Goal: Task Accomplishment & Management: Complete application form

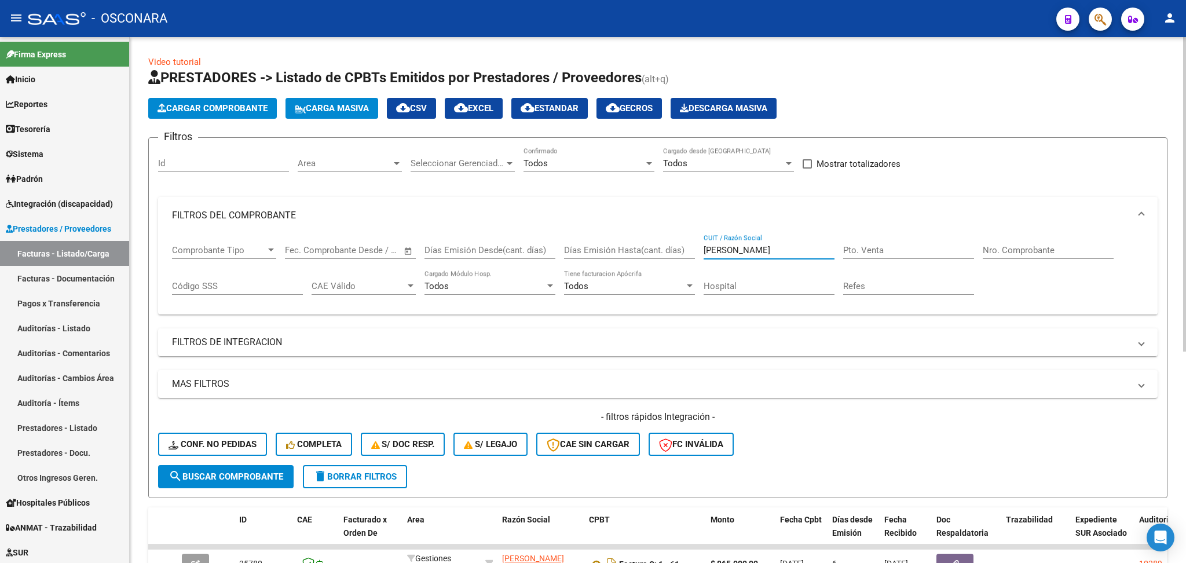
drag, startPoint x: 632, startPoint y: 248, endPoint x: 631, endPoint y: 240, distance: 8.3
click at [630, 248] on div "Comprobante Tipo Comprobante Tipo Fecha inicio – Fecha fin Fec. Comprobante Des…" at bounding box center [658, 270] width 972 height 72
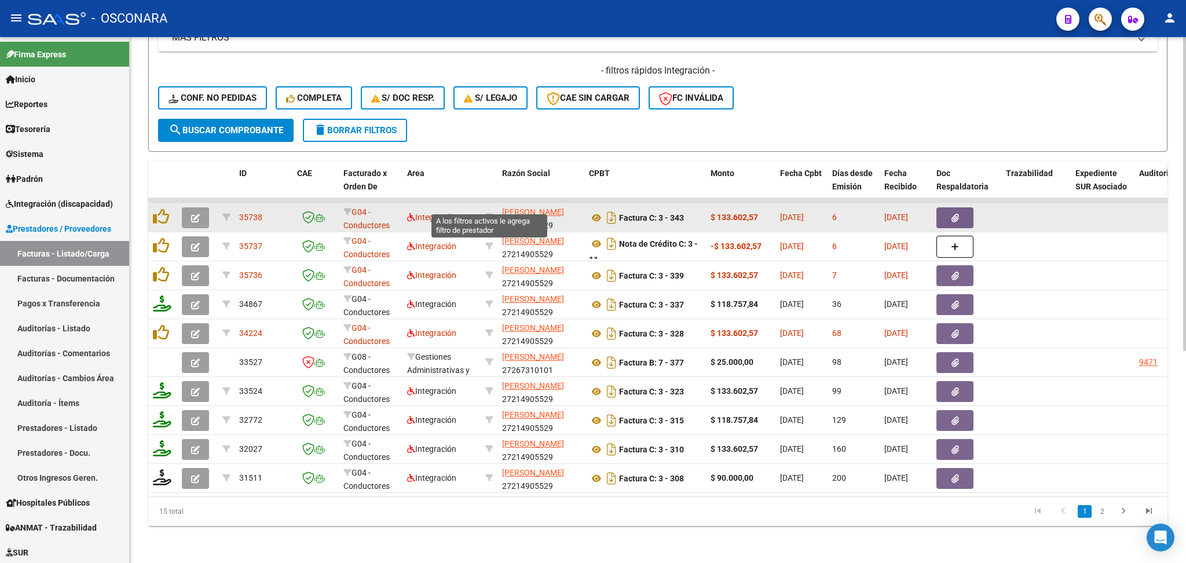
click at [490, 213] on icon at bounding box center [489, 217] width 8 height 8
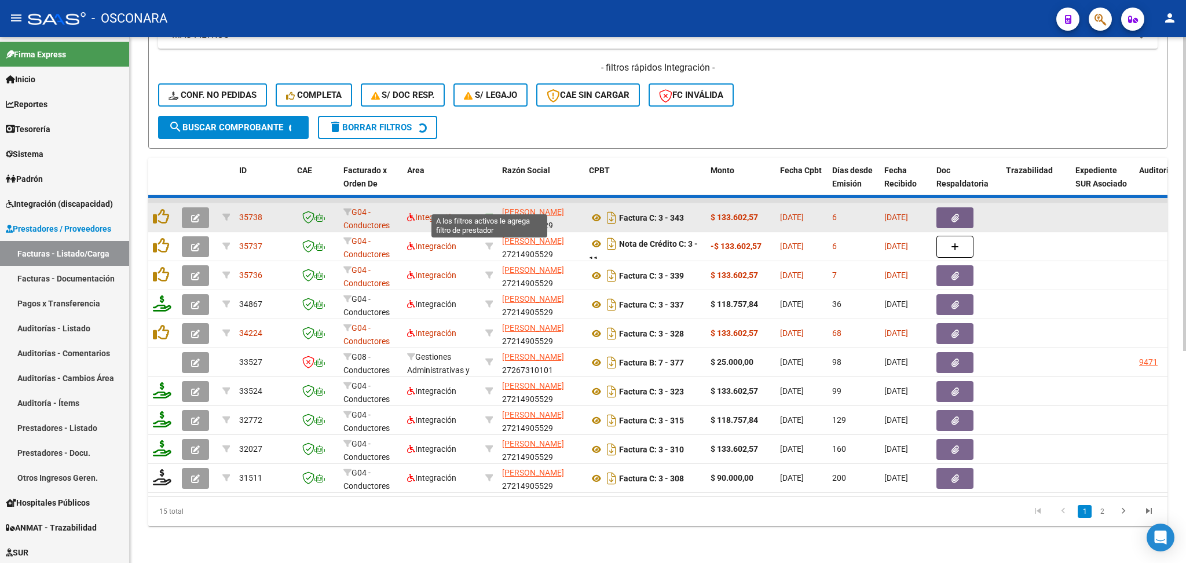
type input "27214905529"
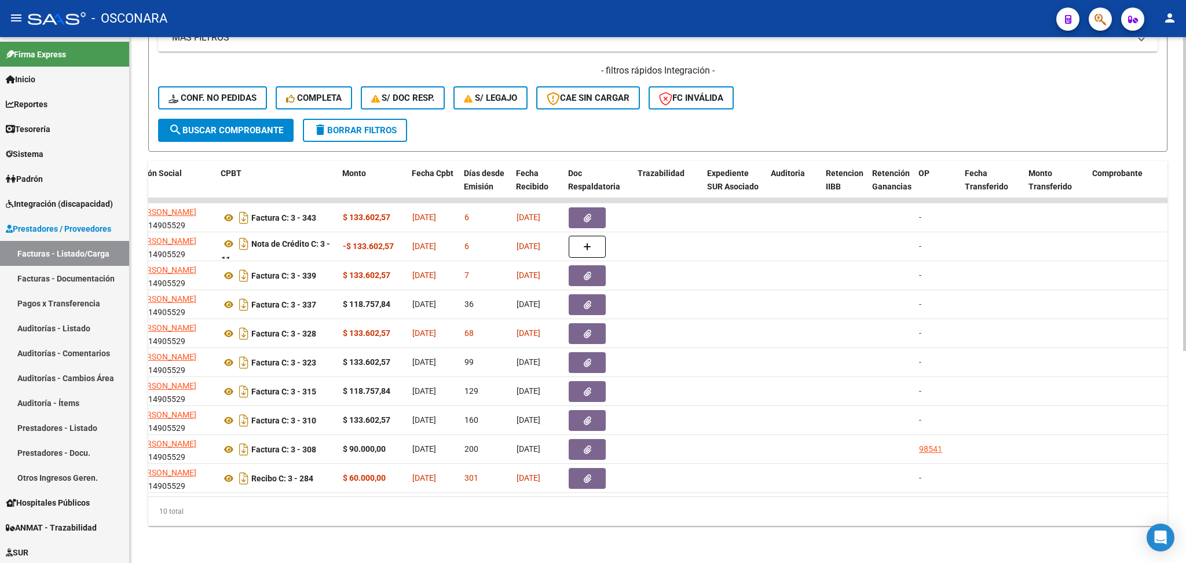
scroll to position [0, 0]
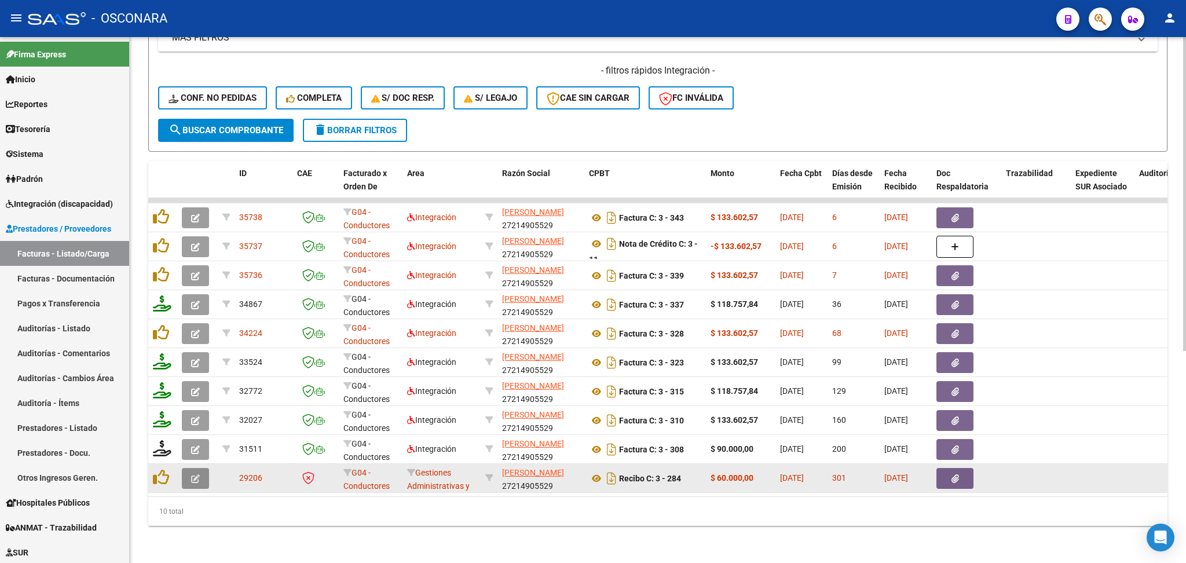
click at [201, 468] on button "button" at bounding box center [195, 478] width 27 height 21
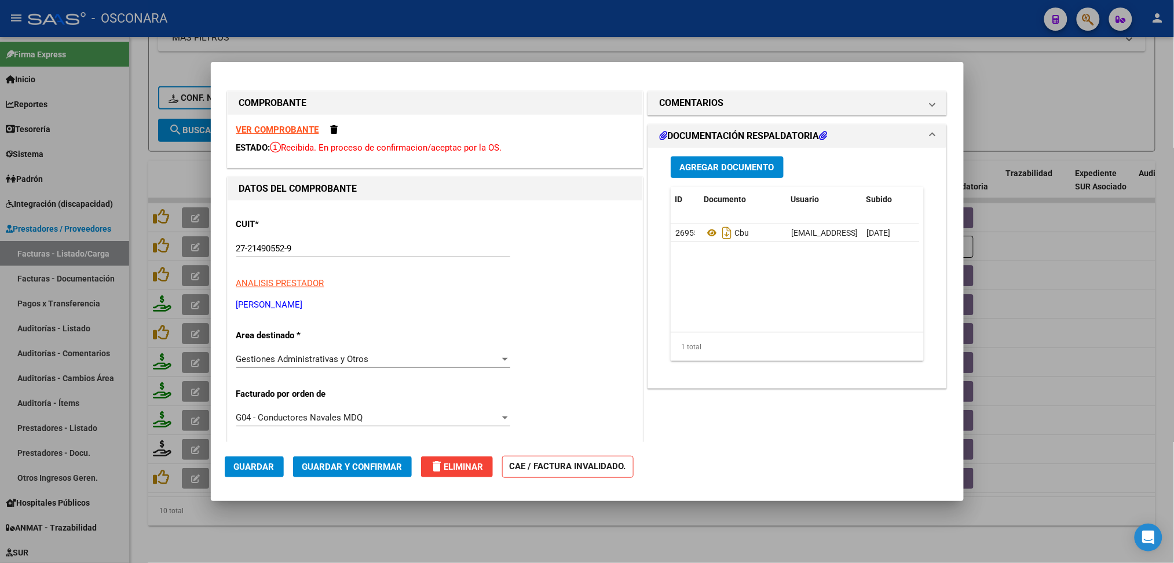
click at [327, 523] on div at bounding box center [587, 281] width 1174 height 563
type input "$ 0,00"
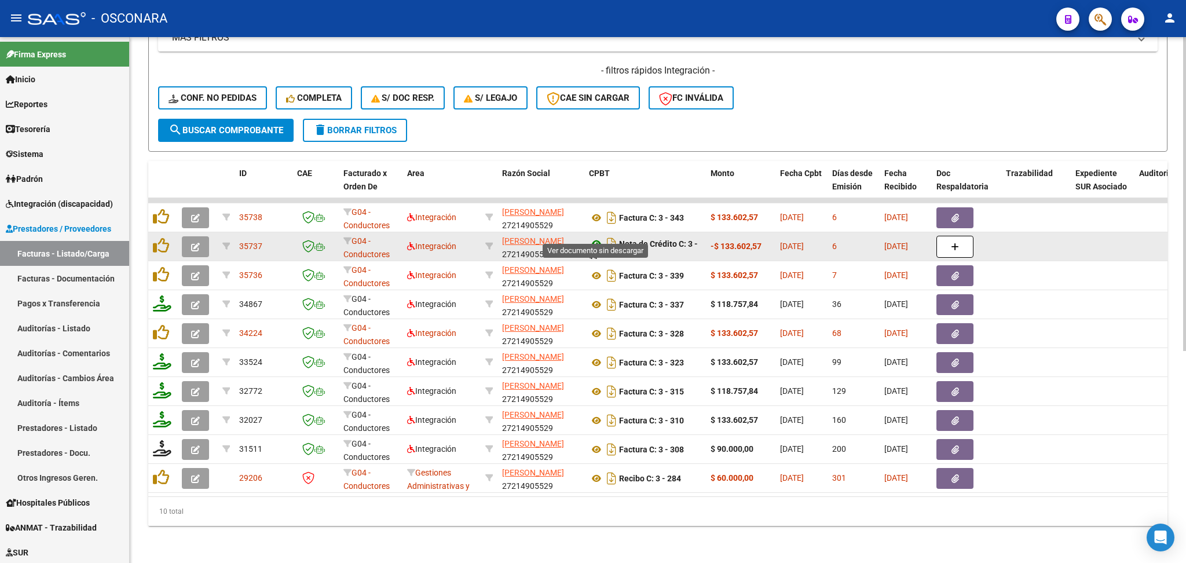
click at [595, 237] on icon at bounding box center [596, 244] width 15 height 14
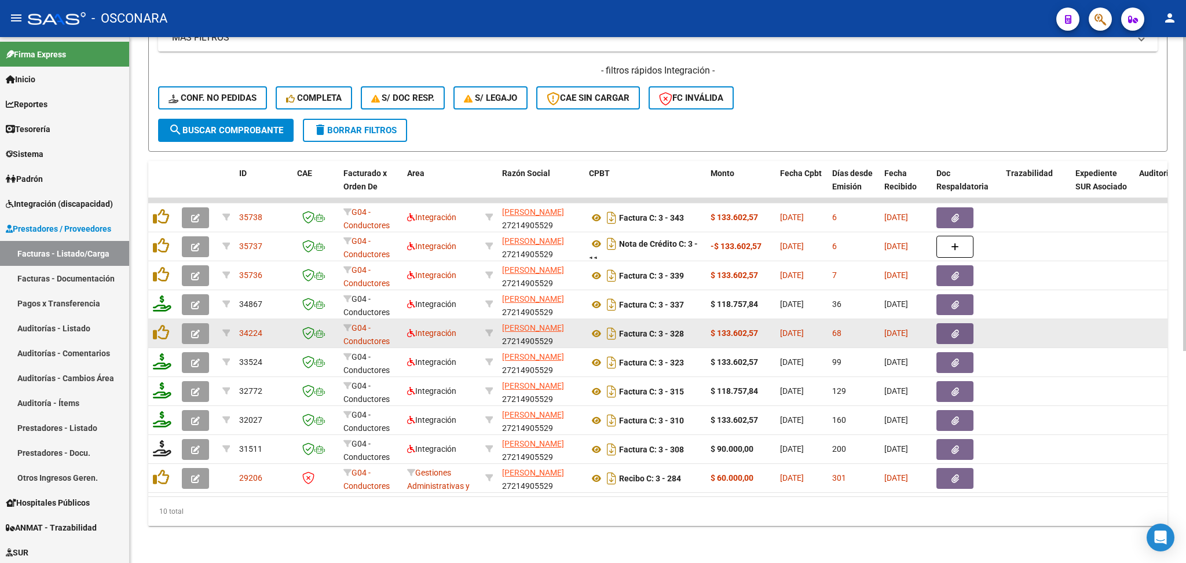
click at [193, 329] on icon "button" at bounding box center [195, 333] width 9 height 9
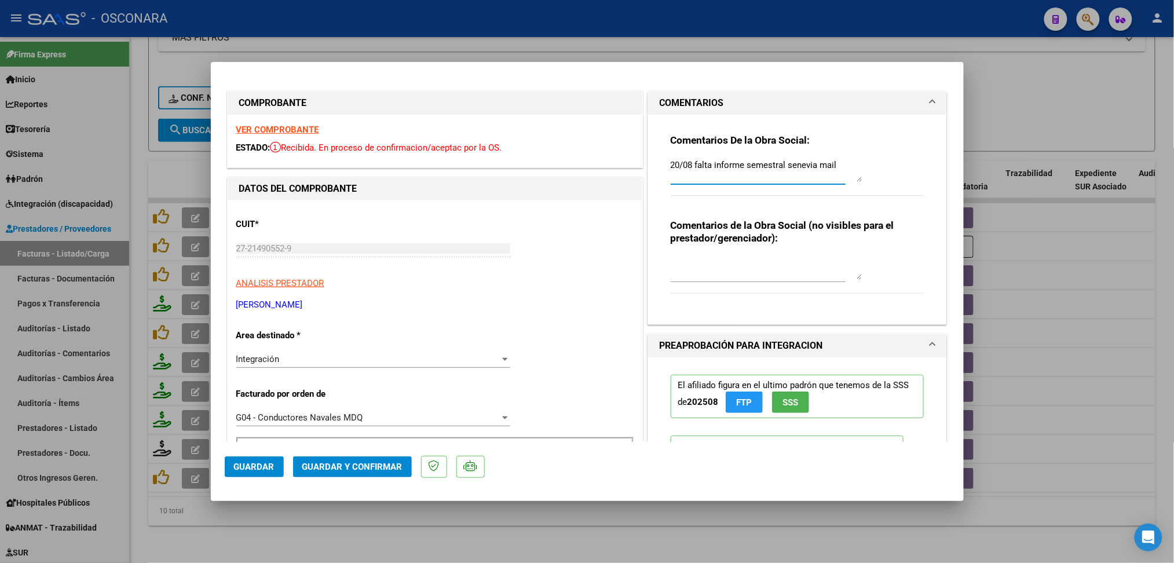
click at [671, 162] on textarea "20/08 falta informe semestral senevia mail" at bounding box center [766, 170] width 191 height 23
type textarea "anulada con id 35737 20/08 falta informe semestral senevia mail"
click at [256, 466] on span "Guardar" at bounding box center [254, 466] width 41 height 10
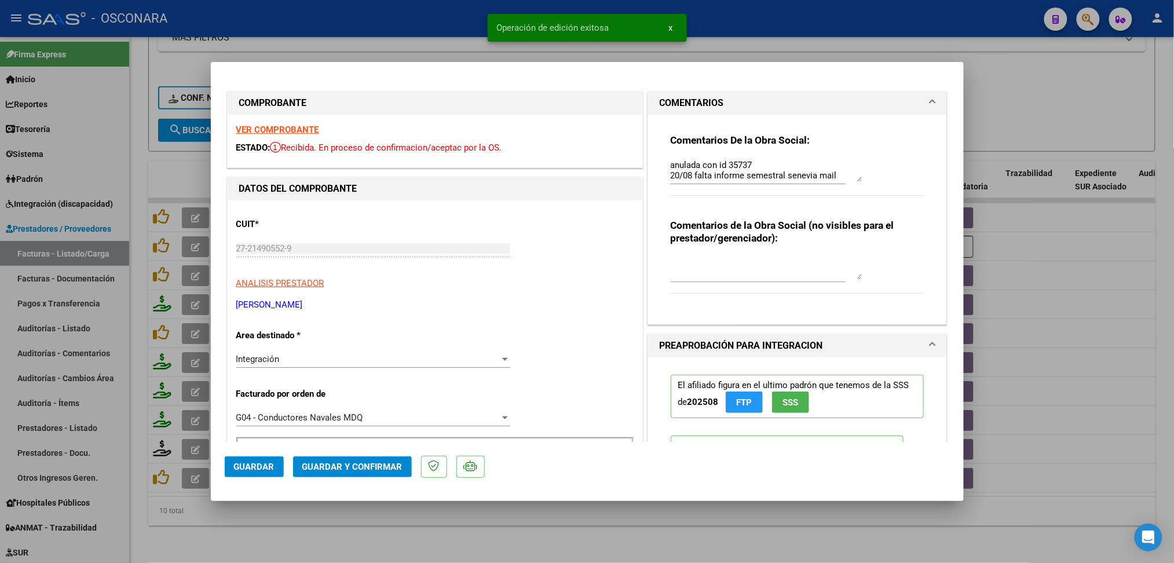
click at [302, 526] on div at bounding box center [587, 281] width 1174 height 563
type input "$ 0,00"
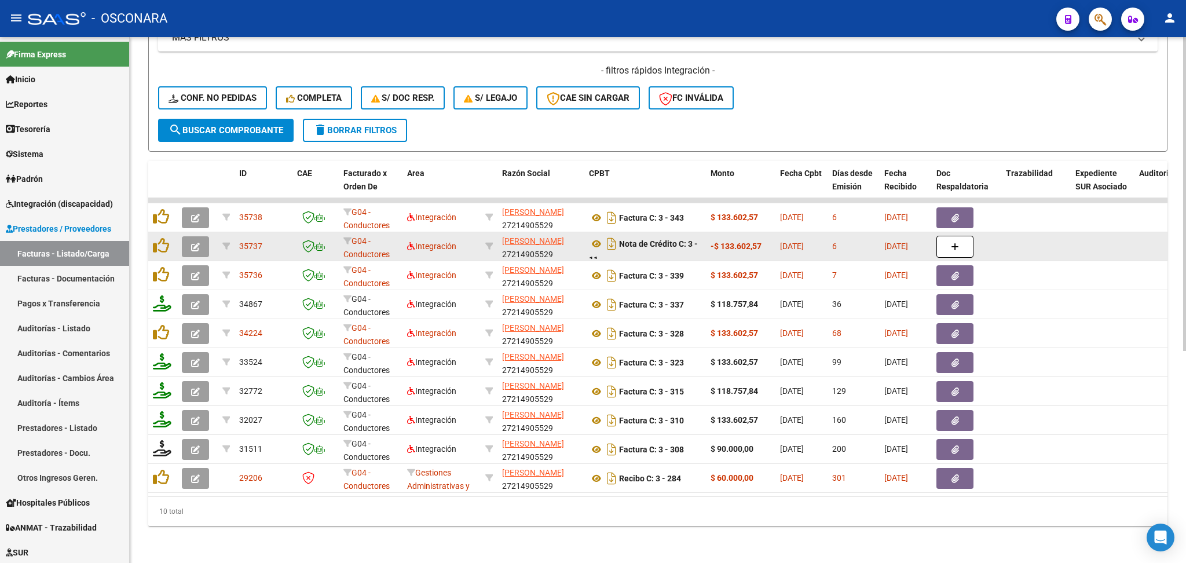
click at [196, 243] on icon "button" at bounding box center [195, 247] width 9 height 9
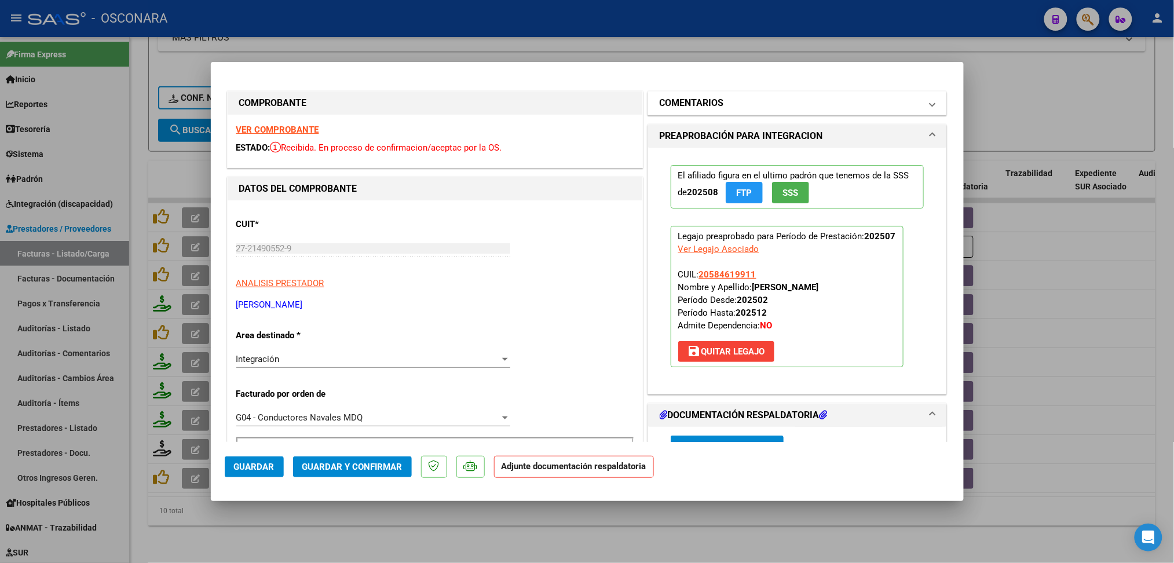
click at [738, 105] on mat-panel-title "COMENTARIOS" at bounding box center [791, 103] width 262 height 14
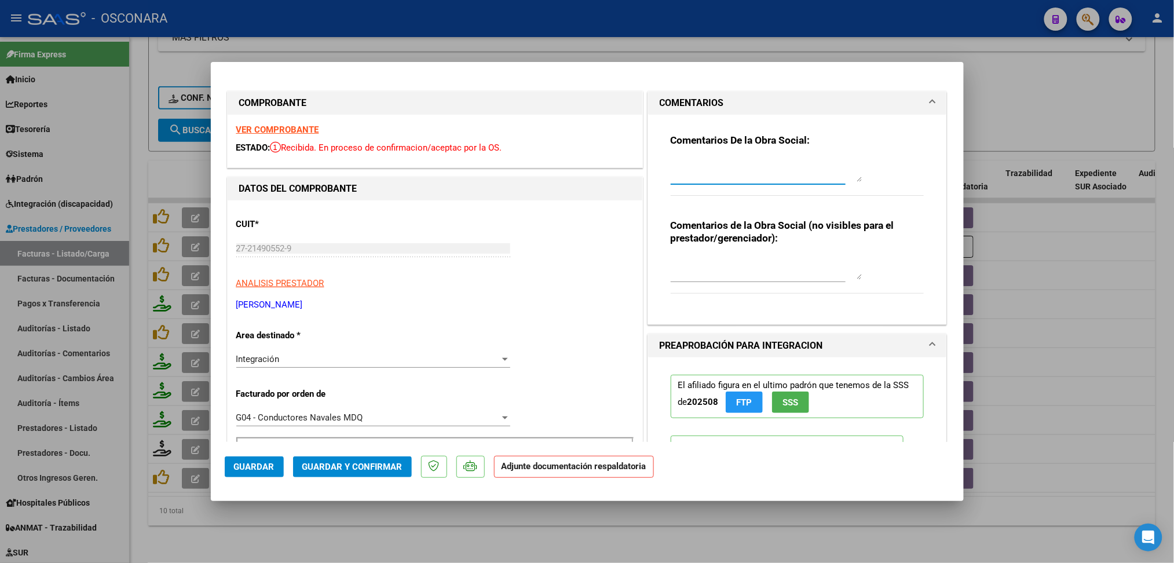
click at [734, 177] on textarea at bounding box center [766, 170] width 191 height 23
type textarea "anula id 34224"
click at [272, 469] on span "Guardar" at bounding box center [254, 466] width 41 height 10
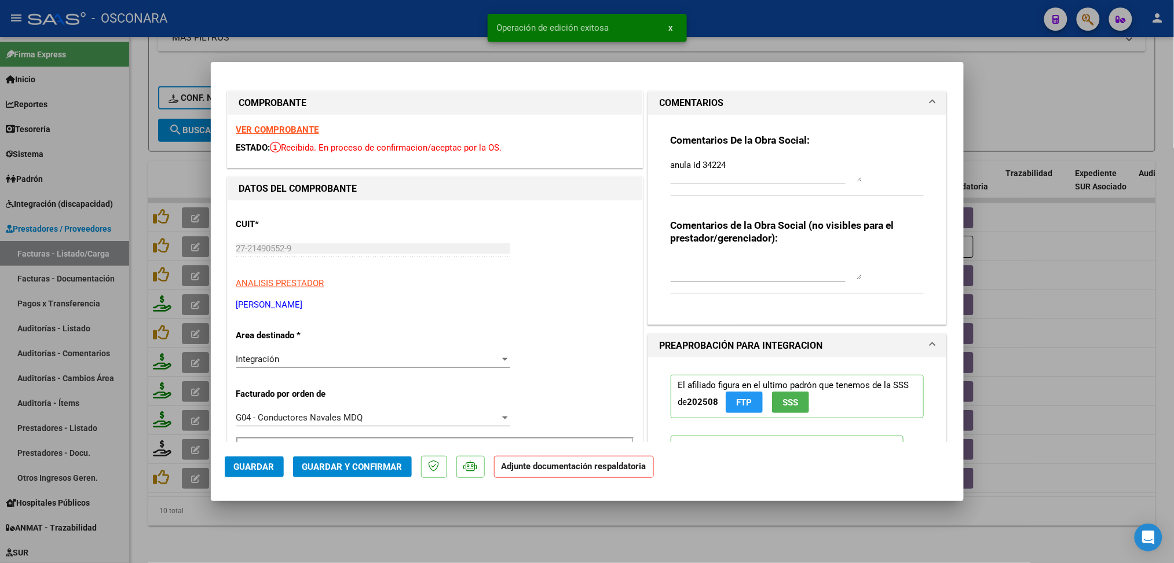
click at [329, 539] on div at bounding box center [587, 281] width 1174 height 563
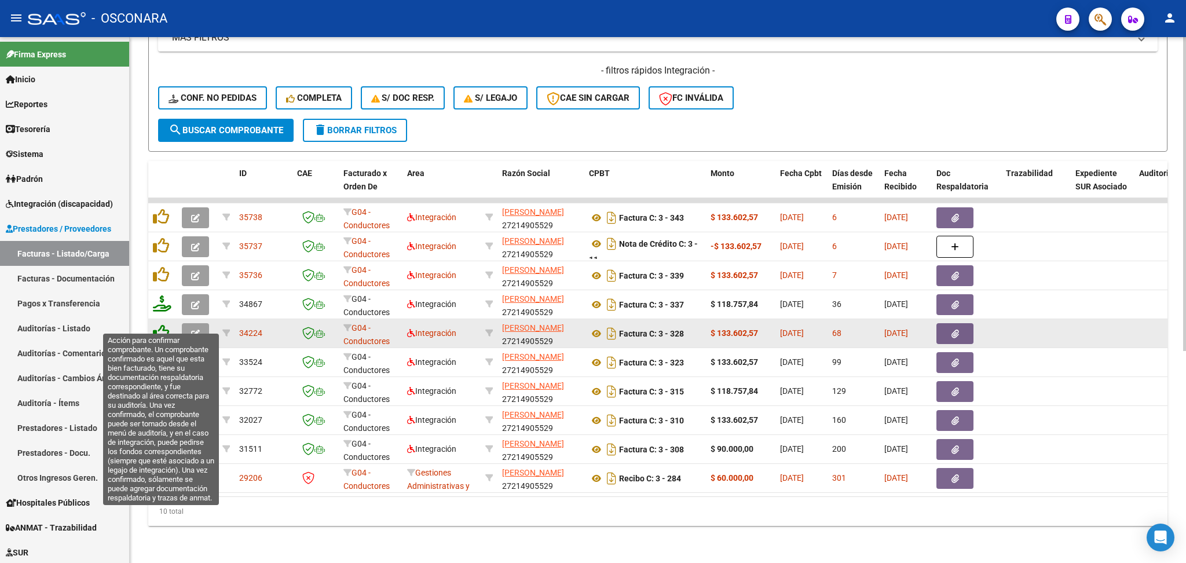
click at [157, 324] on icon at bounding box center [161, 332] width 16 height 16
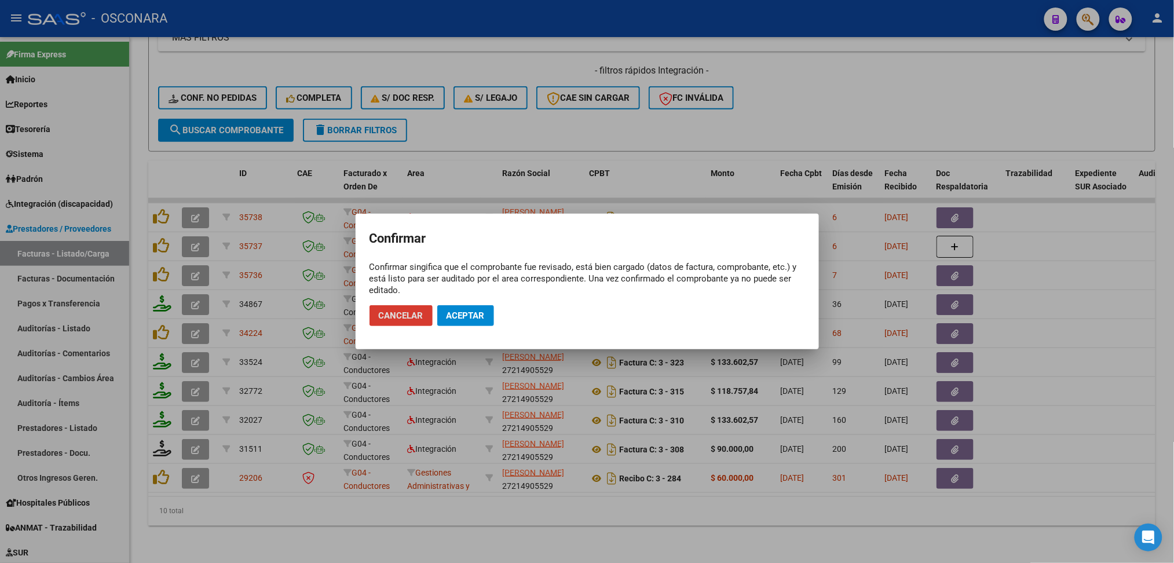
click at [465, 318] on span "Aceptar" at bounding box center [465, 315] width 38 height 10
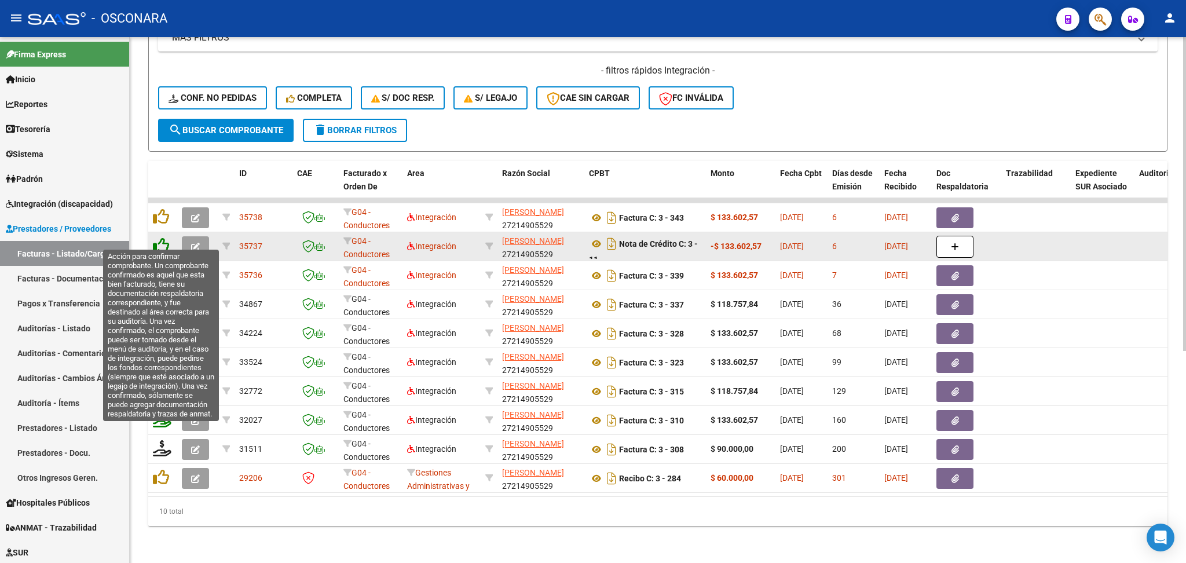
click at [162, 237] on icon at bounding box center [161, 245] width 16 height 16
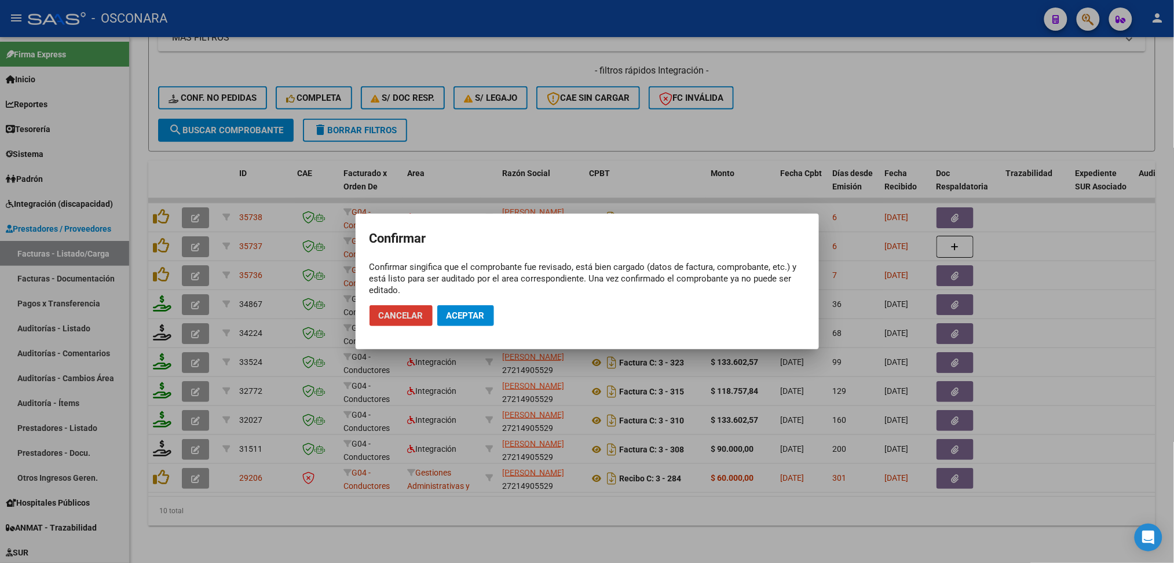
click at [464, 318] on span "Aceptar" at bounding box center [465, 315] width 38 height 10
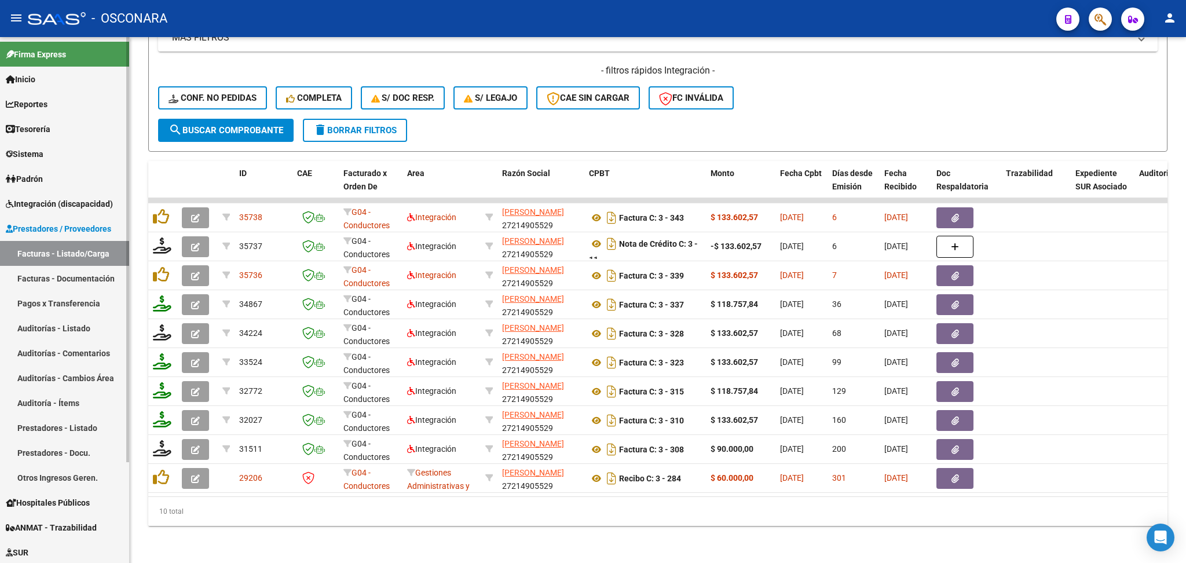
click at [60, 324] on link "Auditorías - Listado" at bounding box center [64, 328] width 129 height 25
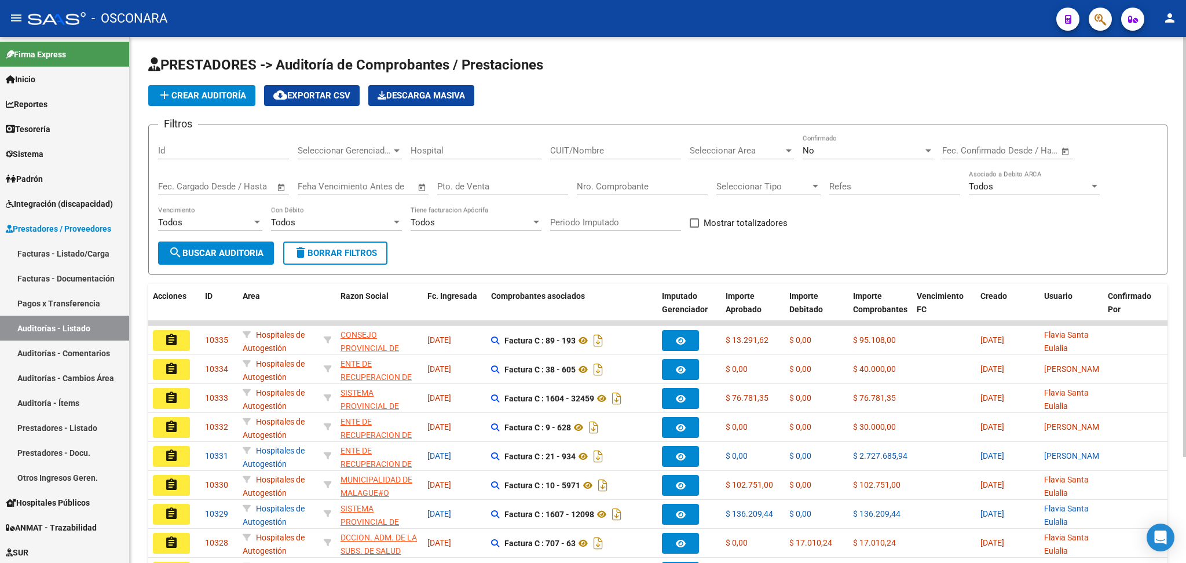
click at [212, 96] on span "add Crear Auditoría" at bounding box center [201, 95] width 89 height 10
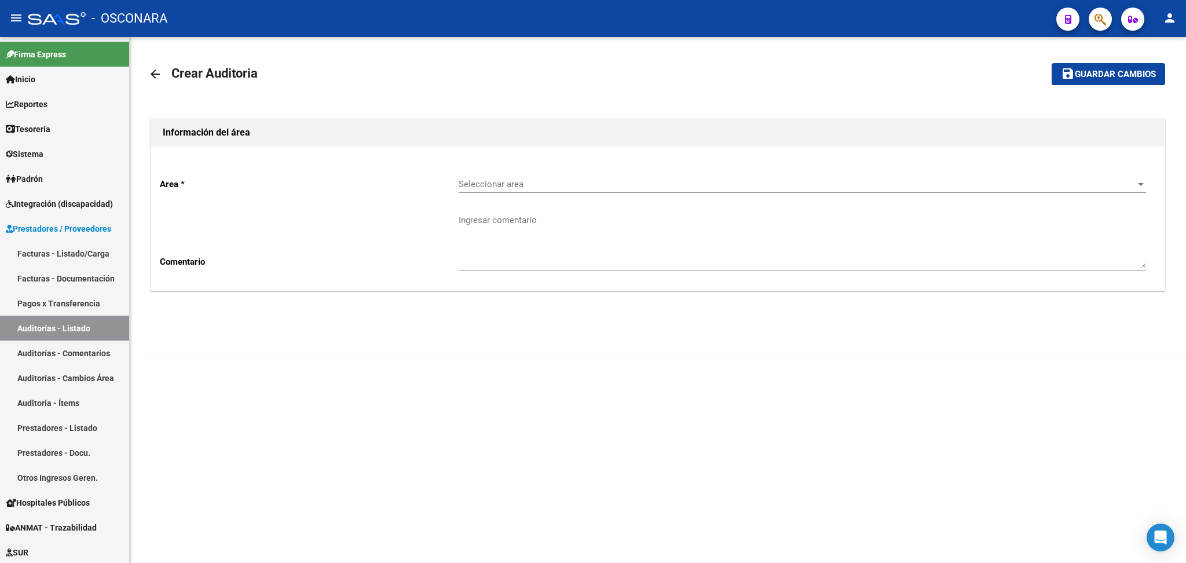
click at [490, 191] on div "Seleccionar area Seleccionar area" at bounding box center [802, 180] width 687 height 25
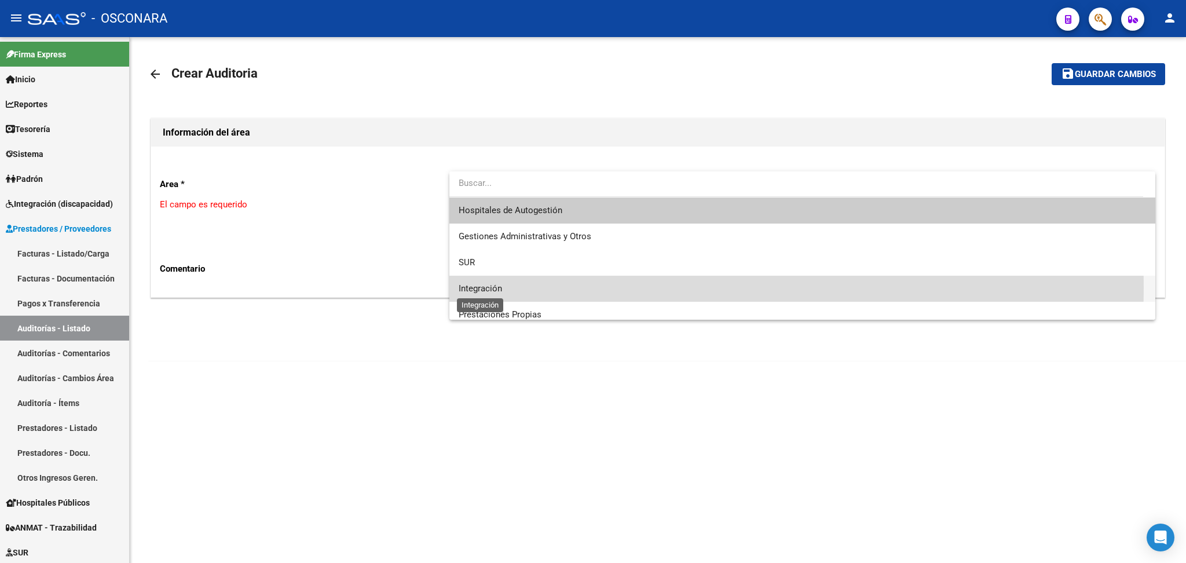
click at [499, 287] on span "Integración" at bounding box center [480, 288] width 43 height 10
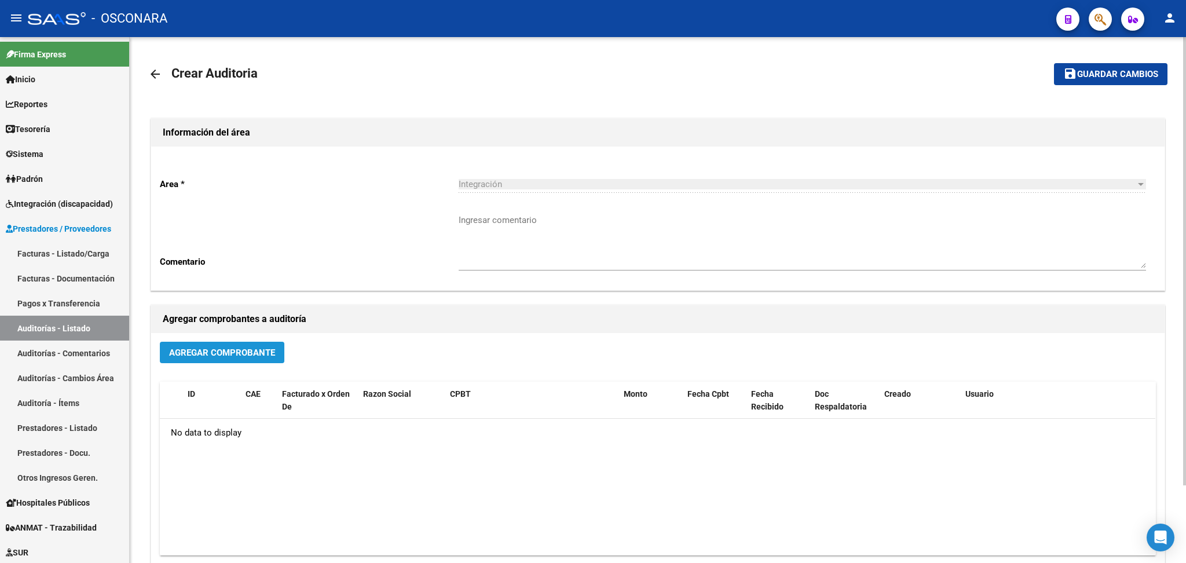
click at [250, 356] on span "Agregar Comprobante" at bounding box center [222, 352] width 106 height 10
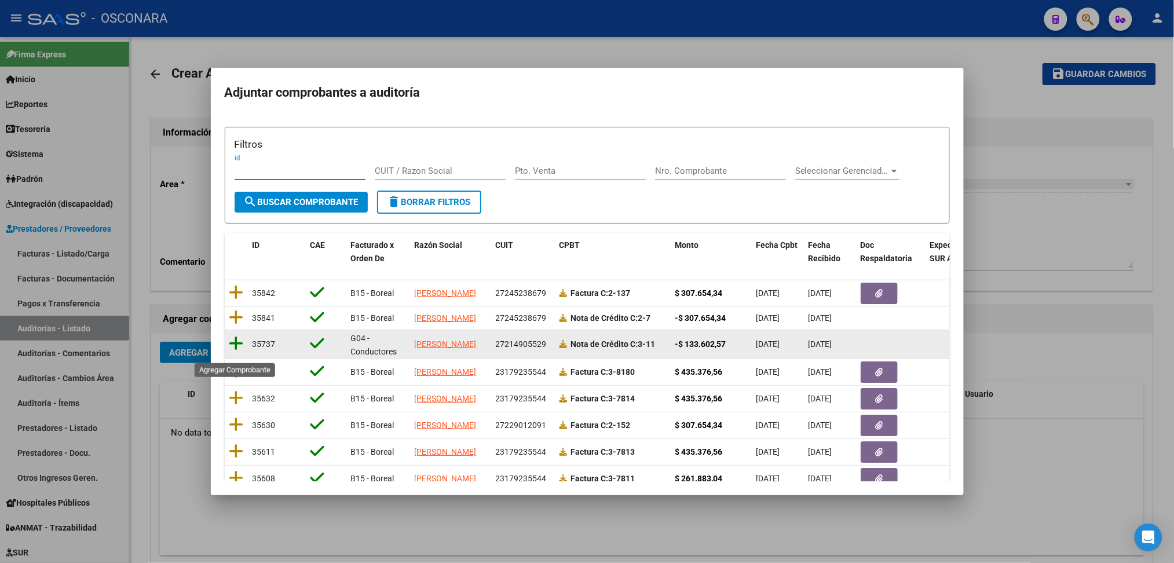
click at [233, 351] on icon at bounding box center [236, 343] width 14 height 16
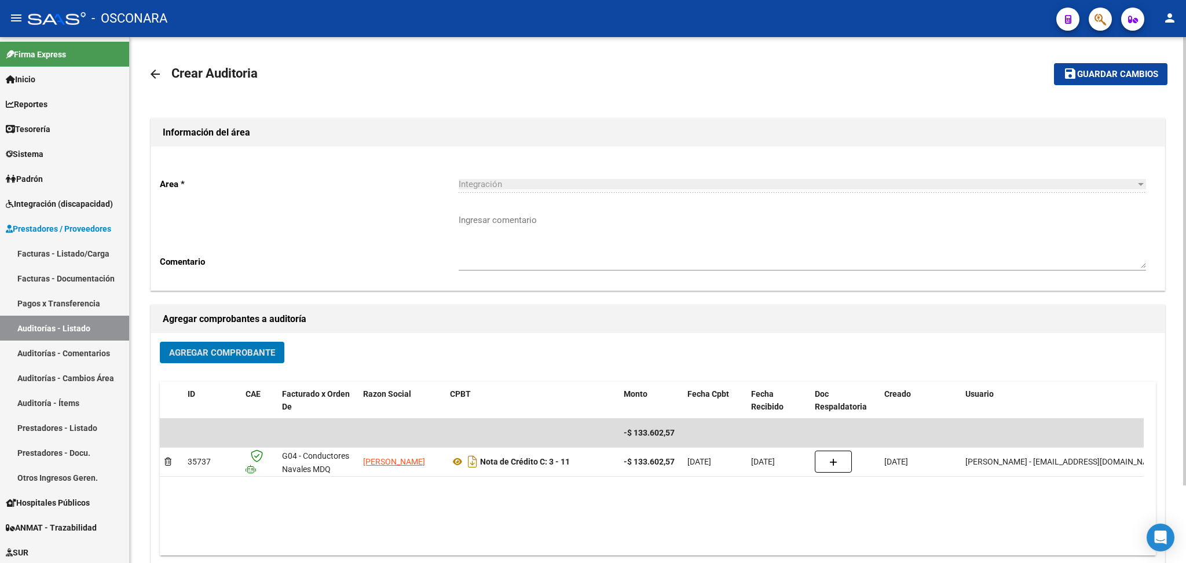
click at [232, 354] on span "Agregar Comprobante" at bounding box center [222, 352] width 106 height 10
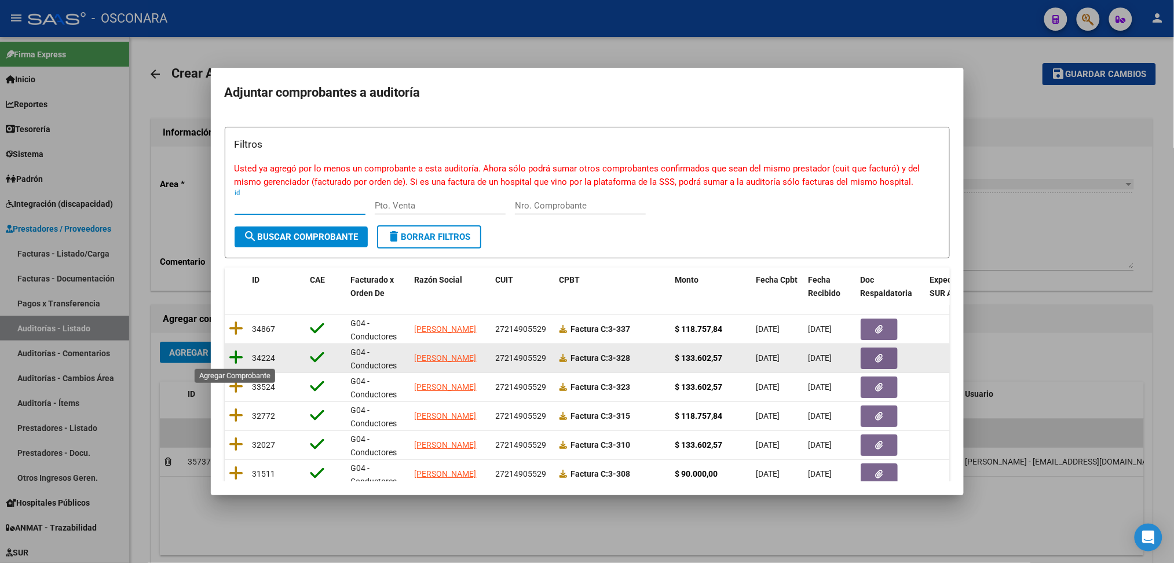
click at [236, 359] on icon at bounding box center [236, 357] width 14 height 16
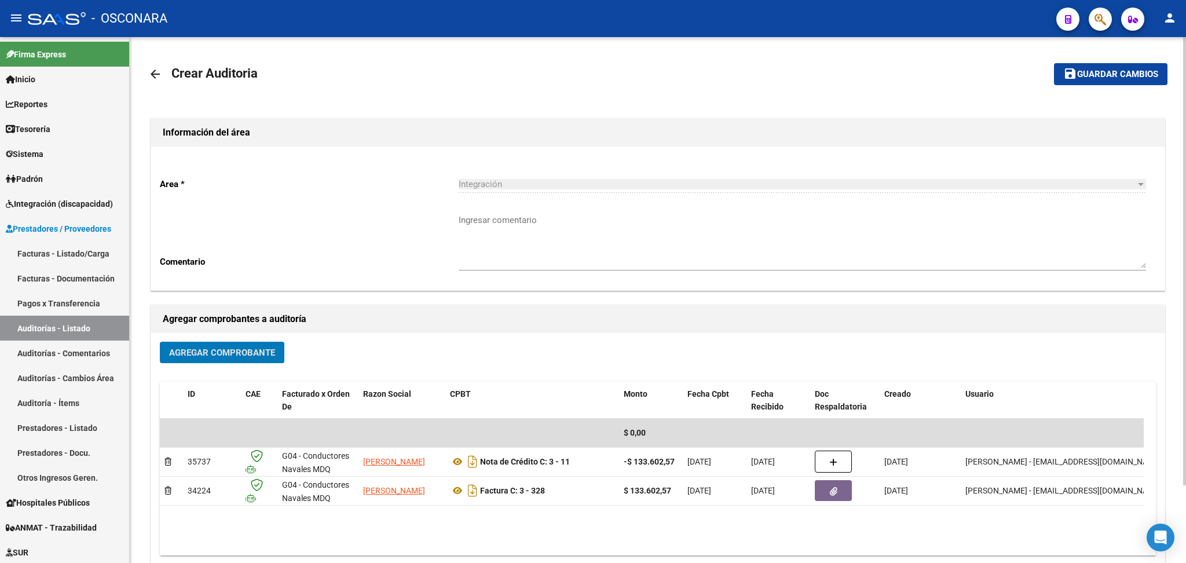
click at [1068, 79] on mat-icon "save" at bounding box center [1070, 74] width 14 height 14
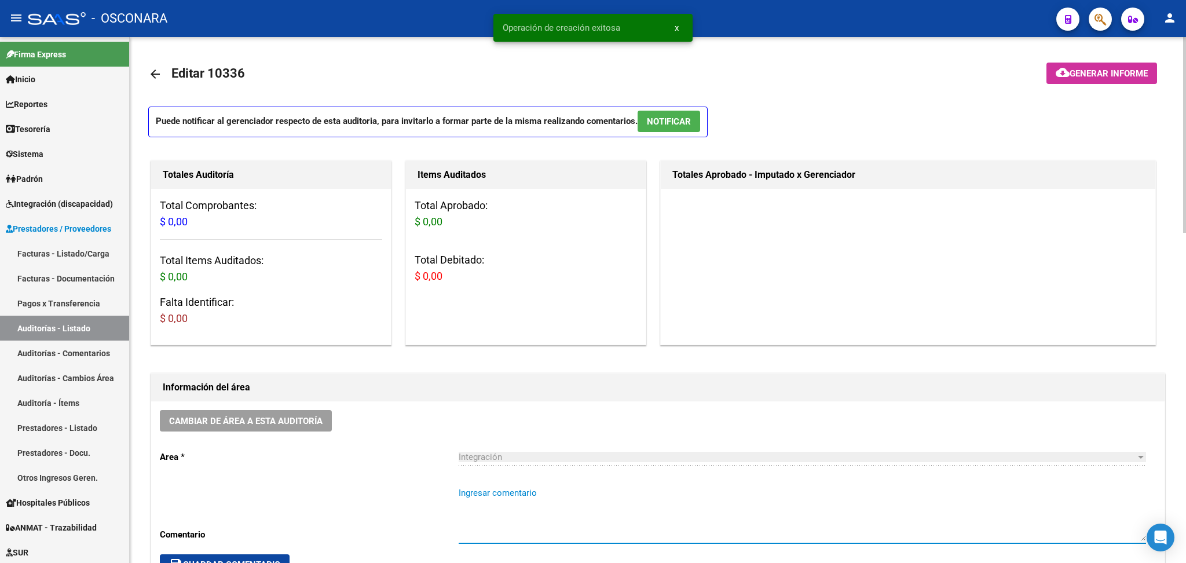
click at [479, 493] on textarea "Ingresar comentario" at bounding box center [802, 513] width 687 height 54
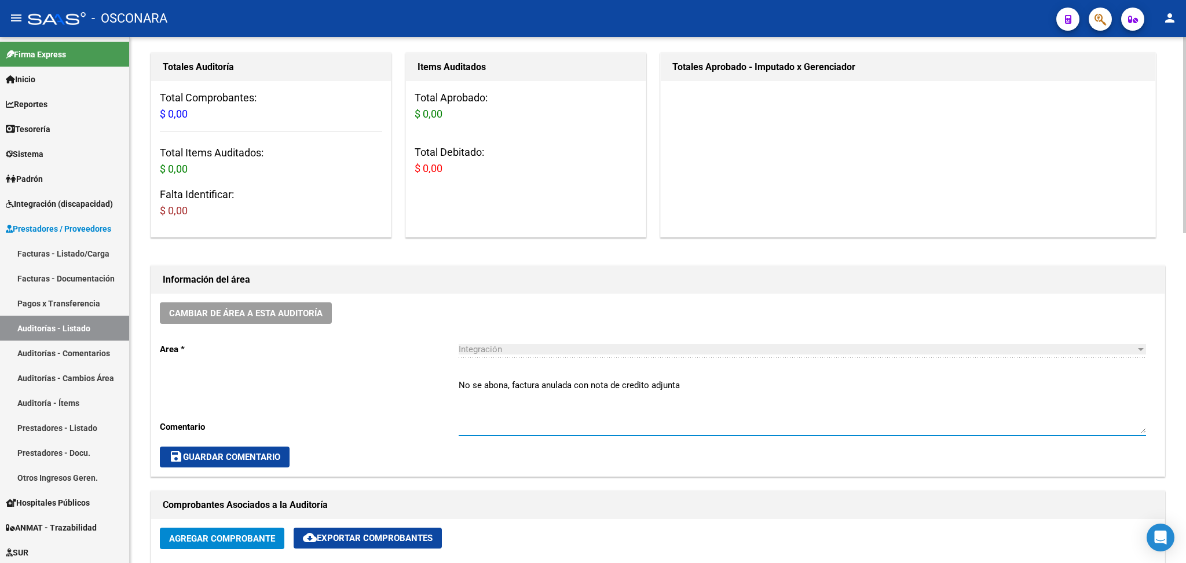
scroll to position [232, 0]
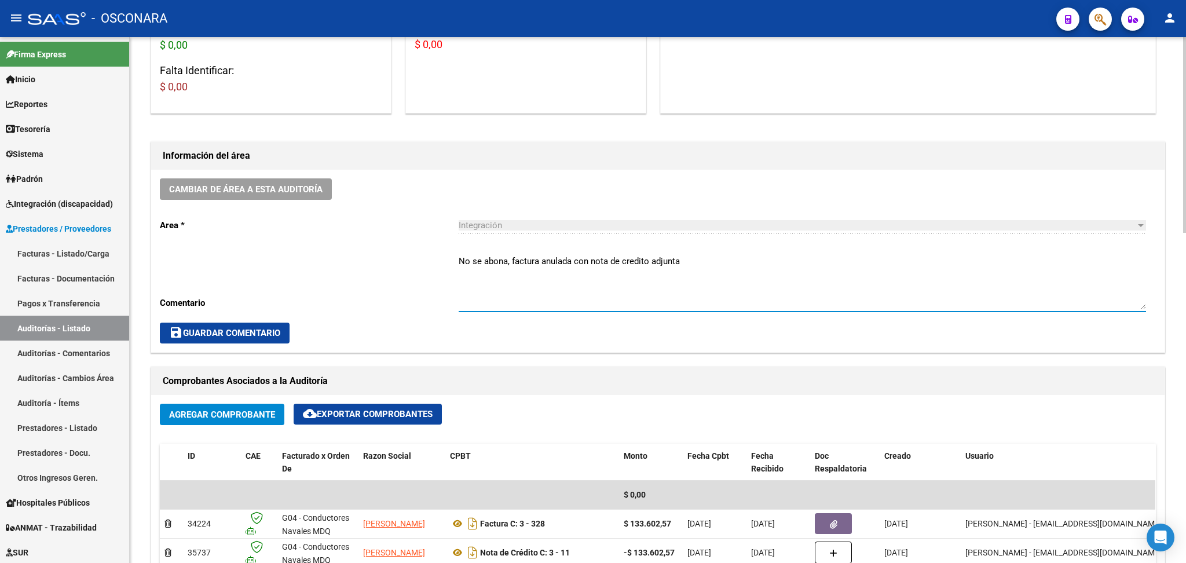
type textarea "No se abona, factura anulada con nota de credito adjunta"
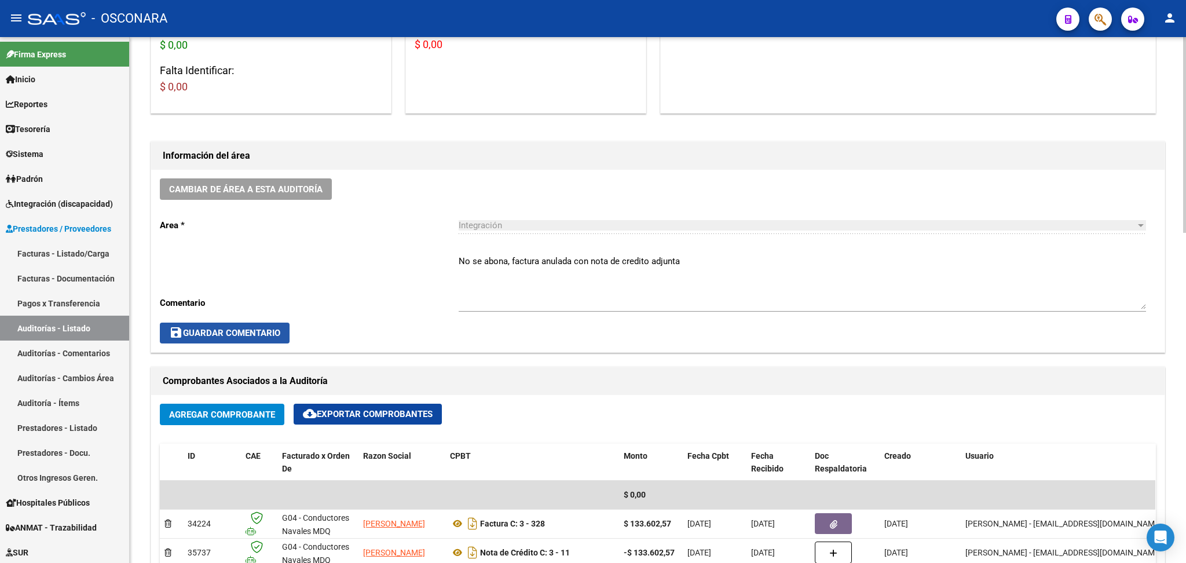
click at [277, 332] on span "save Guardar Comentario" at bounding box center [224, 333] width 111 height 10
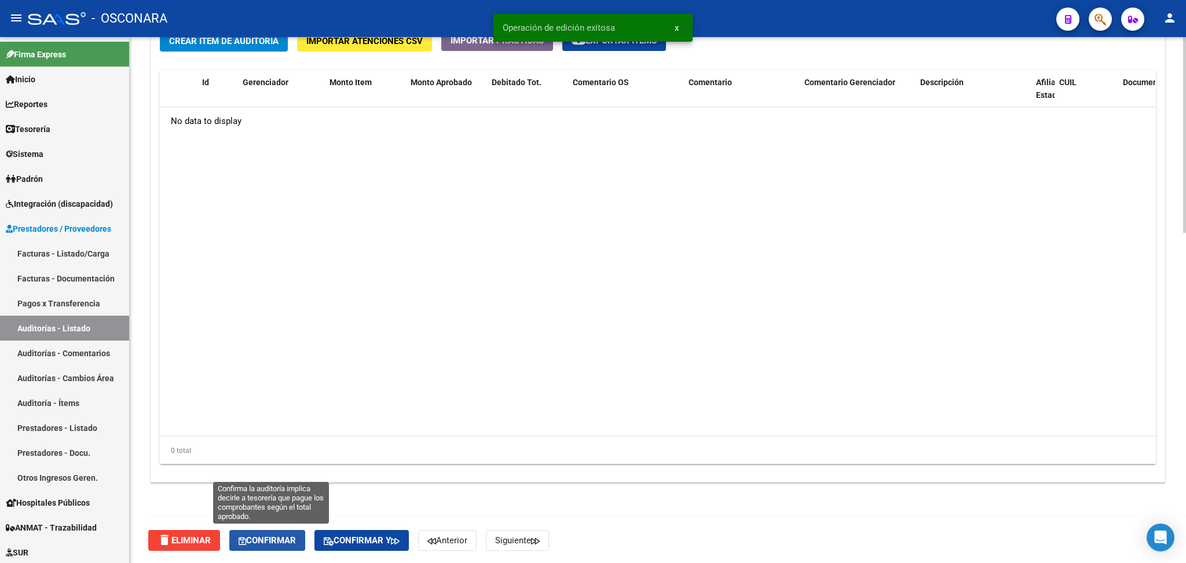
click at [295, 530] on button "Confirmar" at bounding box center [267, 540] width 76 height 21
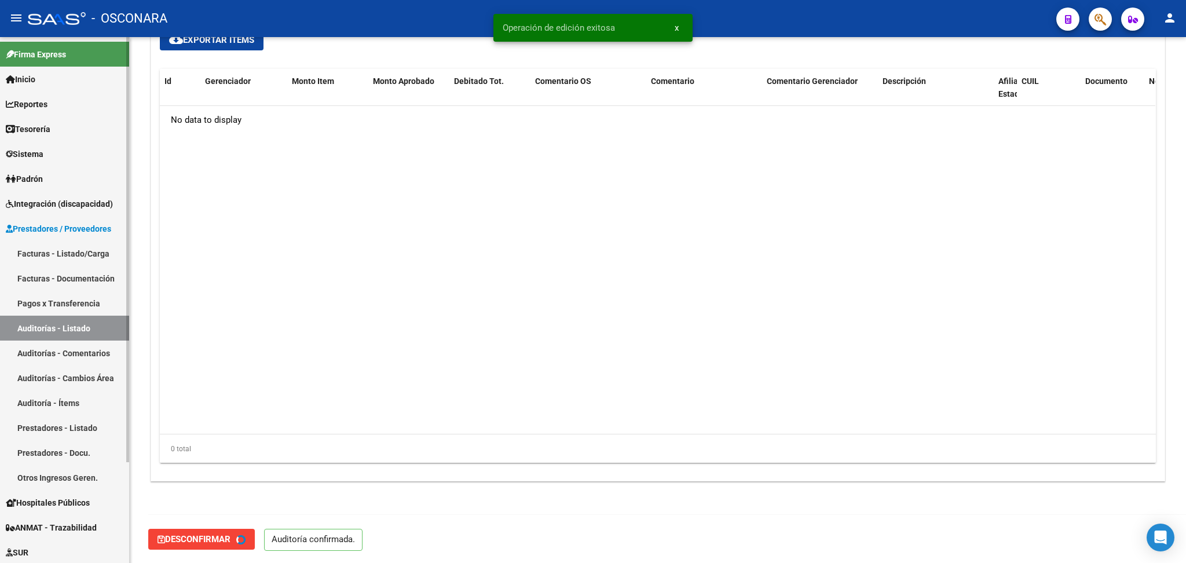
type input "202510"
click at [57, 333] on link "Auditorías - Listado" at bounding box center [64, 328] width 129 height 25
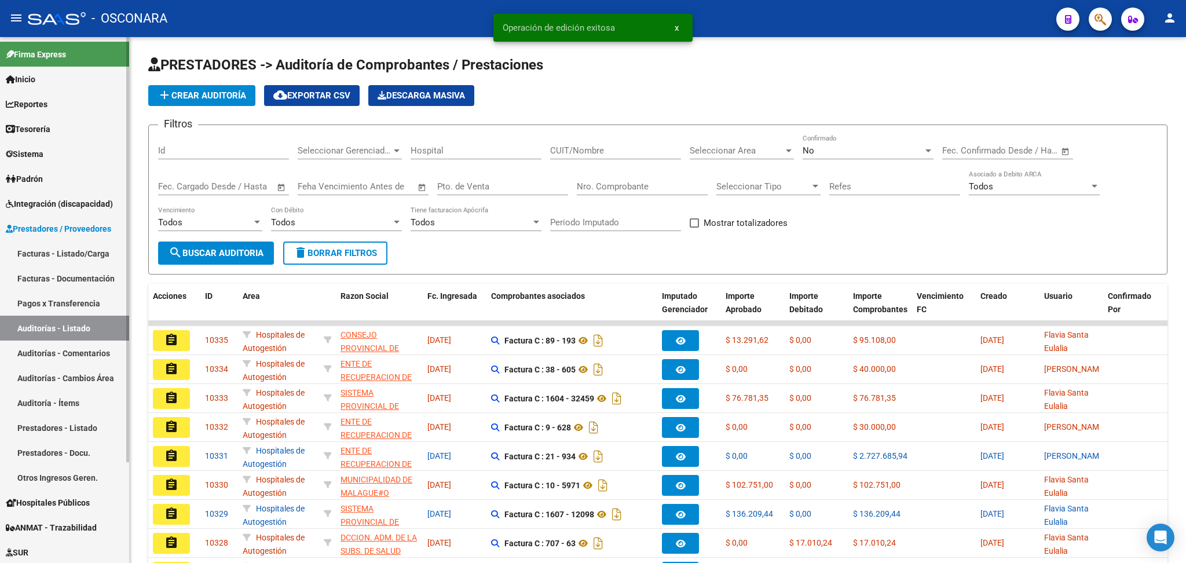
click at [49, 250] on link "Facturas - Listado/Carga" at bounding box center [64, 253] width 129 height 25
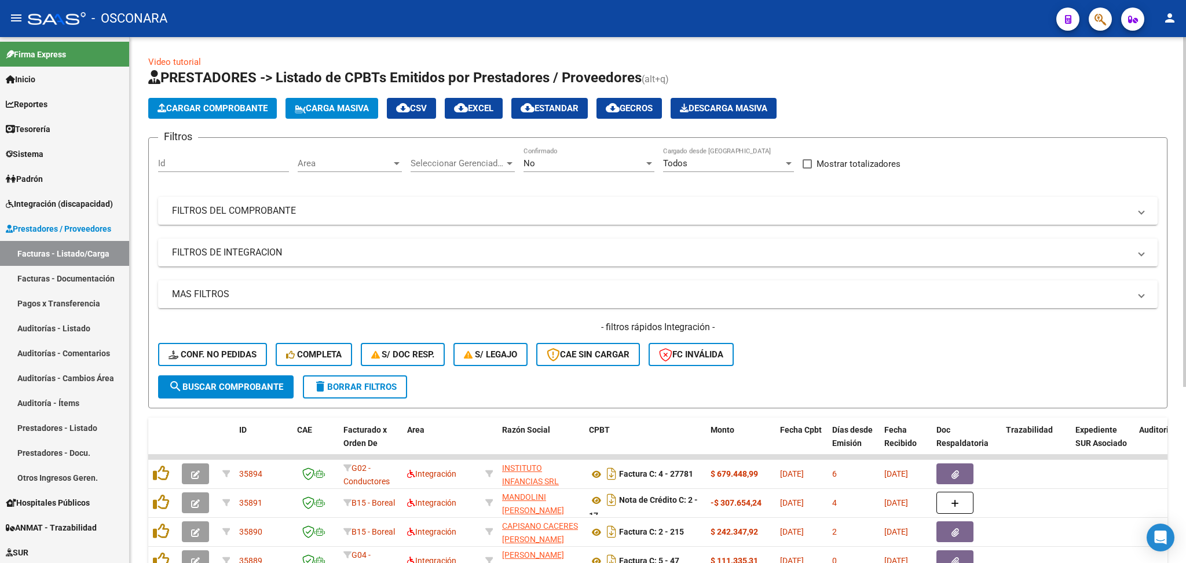
click at [548, 158] on div "No" at bounding box center [583, 163] width 120 height 10
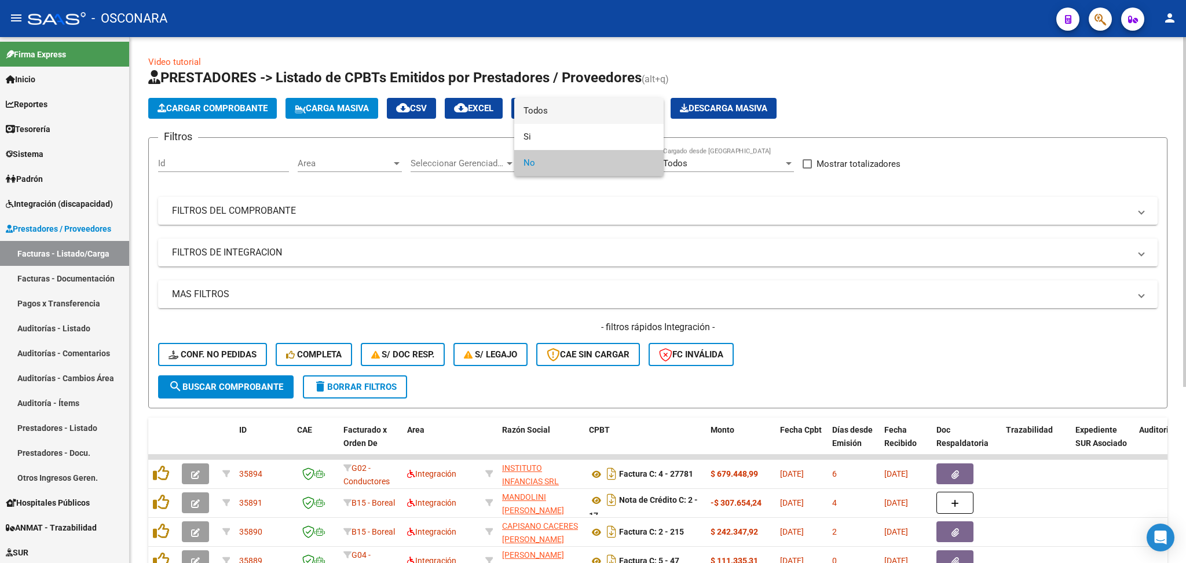
click at [543, 111] on span "Todos" at bounding box center [588, 111] width 131 height 26
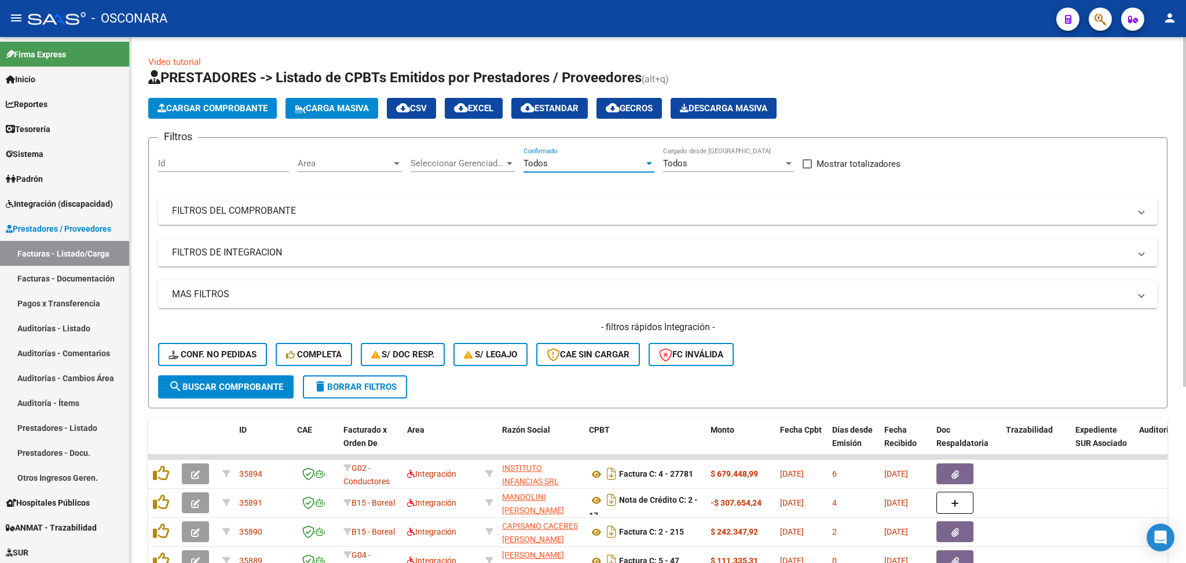
click at [270, 382] on span "search Buscar Comprobante" at bounding box center [226, 387] width 115 height 10
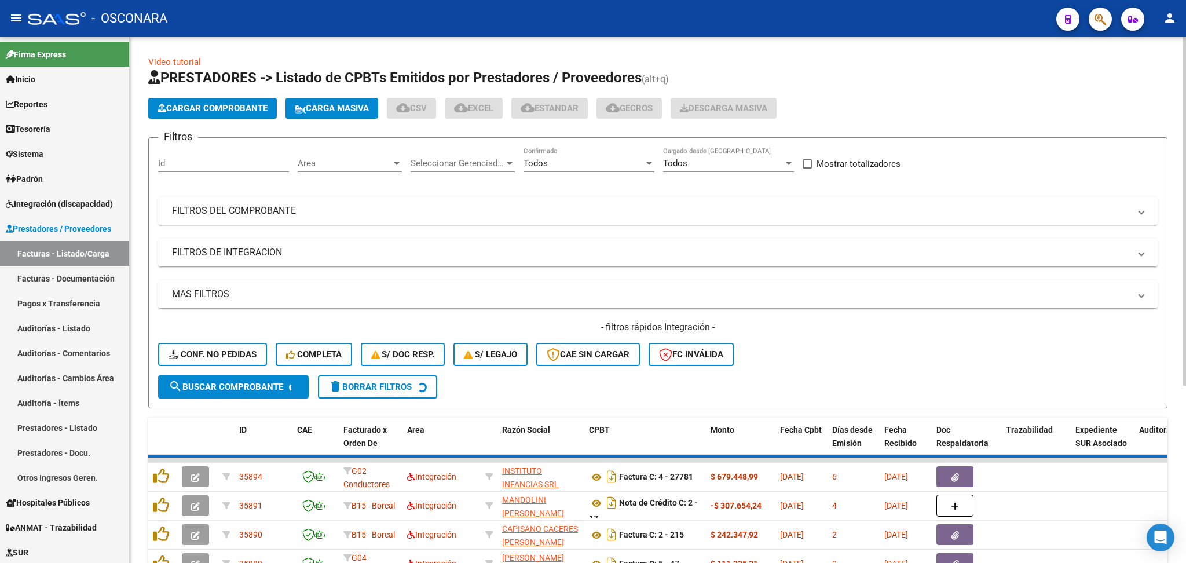
click at [680, 206] on mat-panel-title "FILTROS DEL COMPROBANTE" at bounding box center [651, 210] width 958 height 13
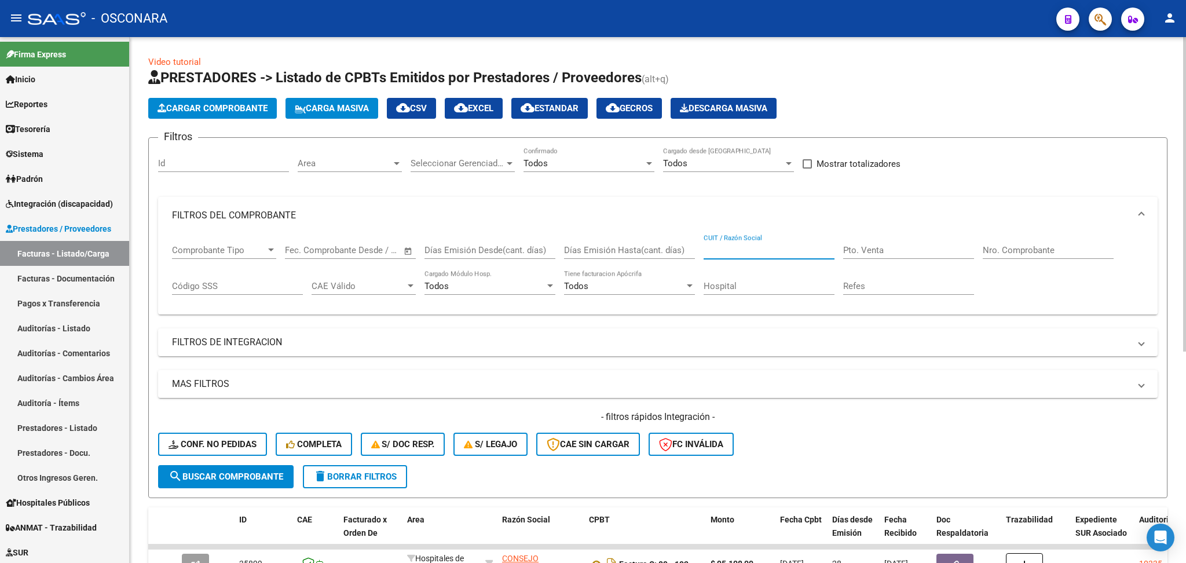
click at [726, 251] on input "CUIT / Razón Social" at bounding box center [769, 250] width 131 height 10
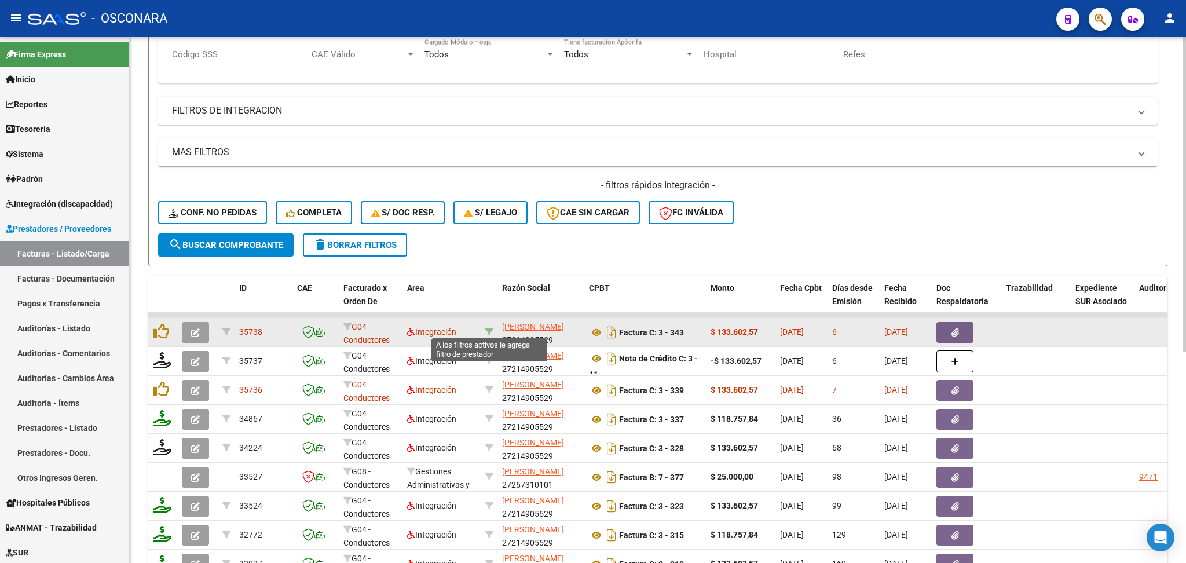
click at [490, 328] on icon at bounding box center [489, 332] width 8 height 8
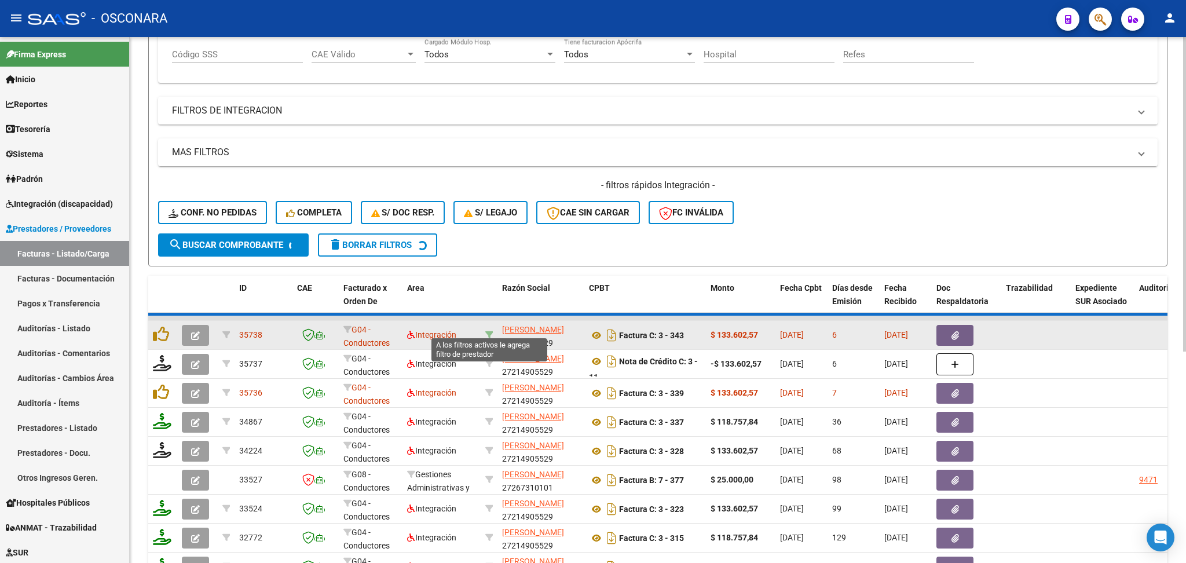
type input "27214905529"
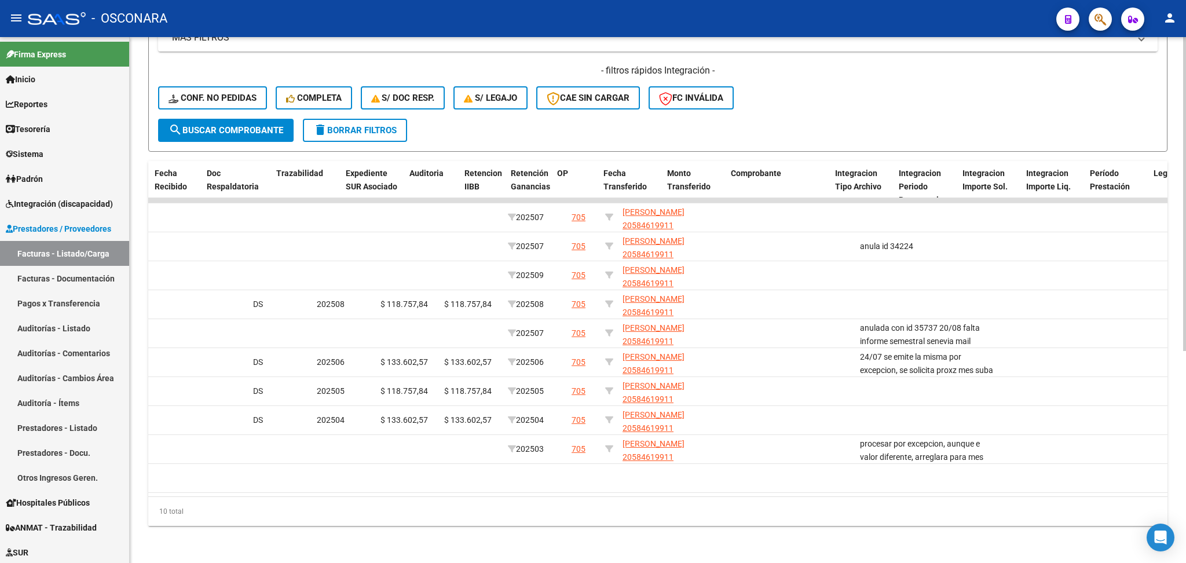
scroll to position [0, 0]
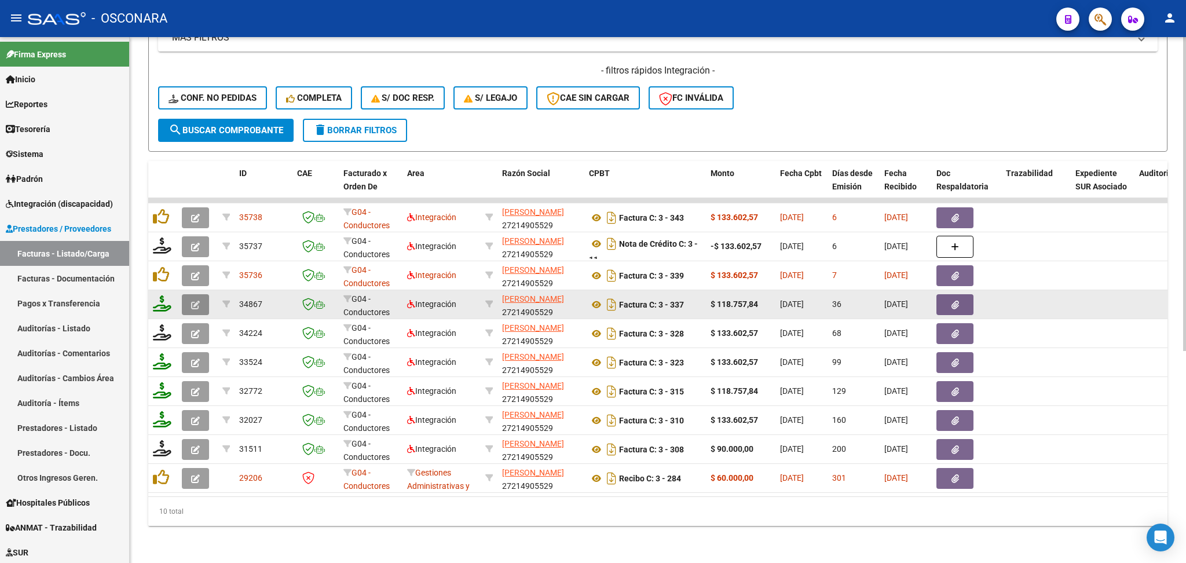
click at [192, 301] on icon "button" at bounding box center [195, 305] width 9 height 9
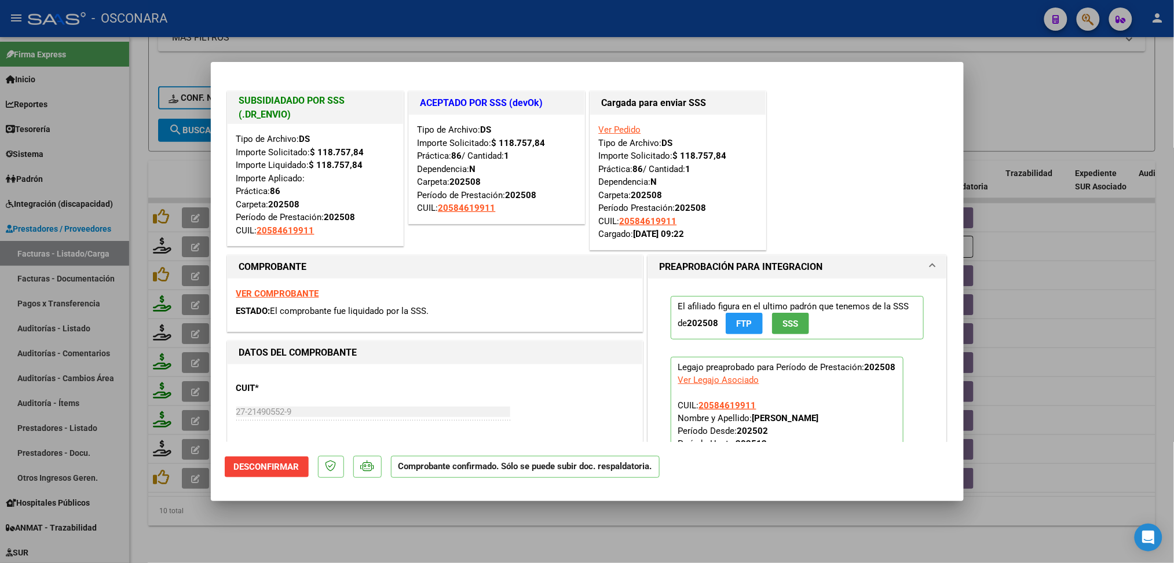
click at [319, 534] on div at bounding box center [587, 281] width 1174 height 563
type input "$ 0,00"
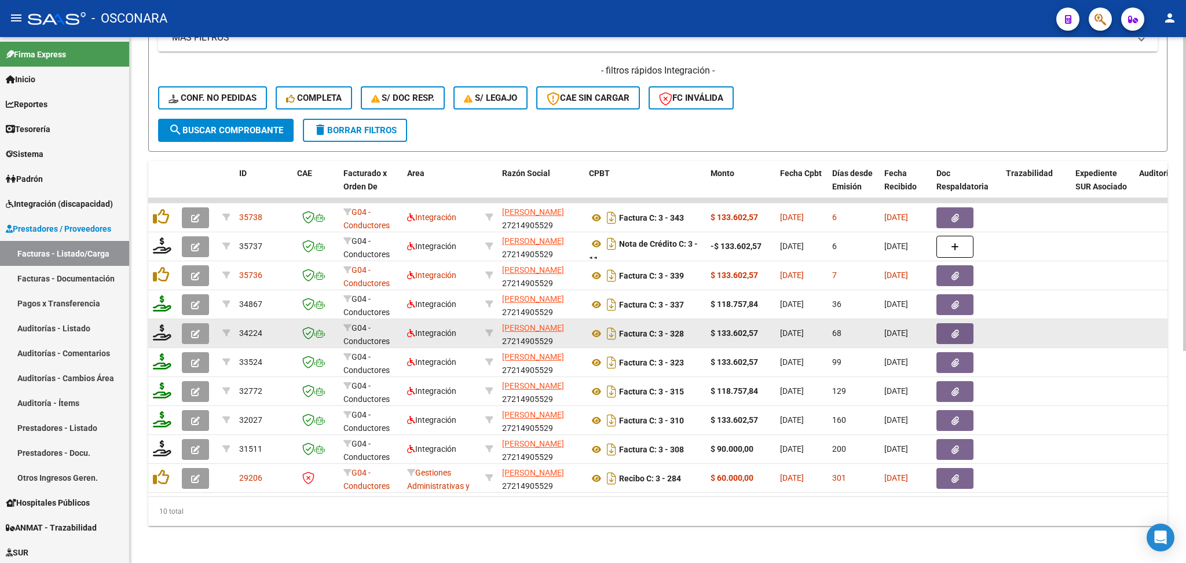
click at [199, 329] on icon "button" at bounding box center [195, 333] width 9 height 9
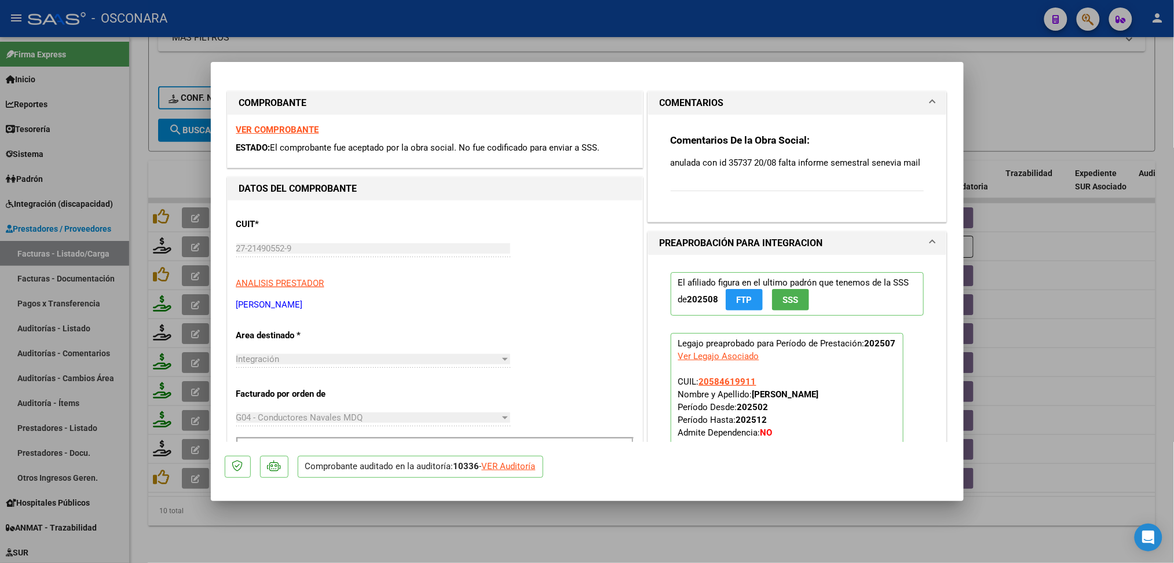
click at [330, 526] on div at bounding box center [587, 281] width 1174 height 563
type input "$ 0,00"
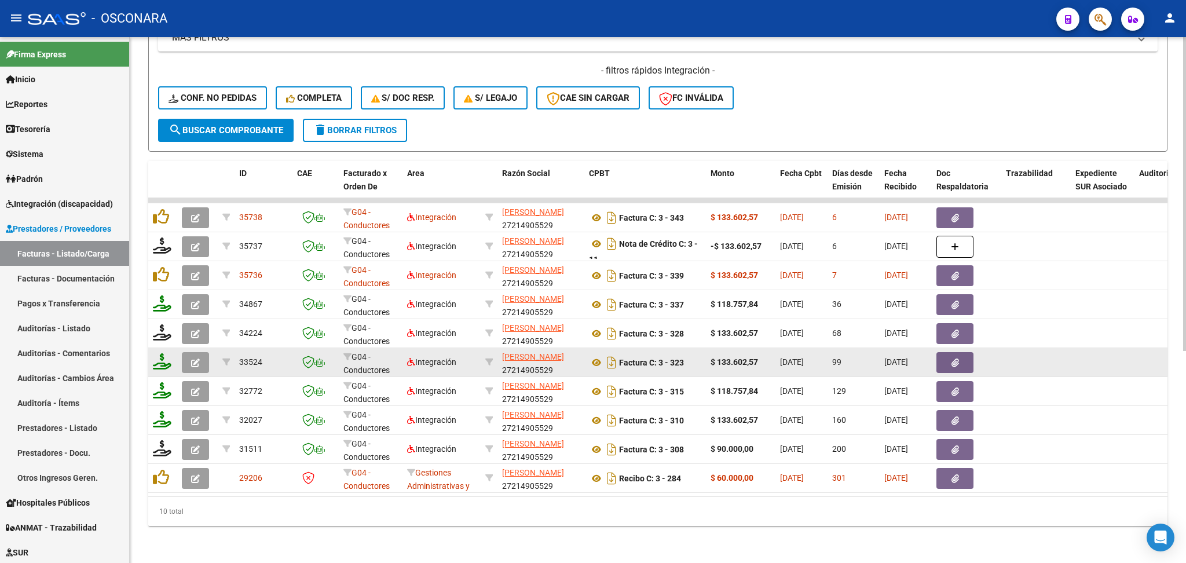
click at [206, 352] on button "button" at bounding box center [195, 362] width 27 height 21
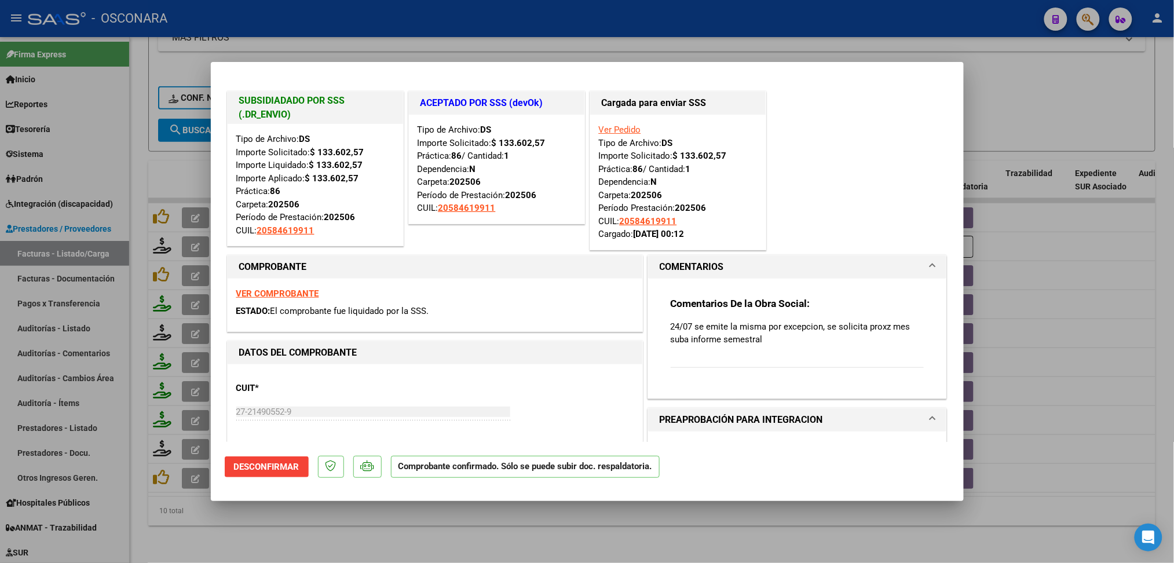
click at [355, 542] on div at bounding box center [587, 281] width 1174 height 563
type input "$ 0,00"
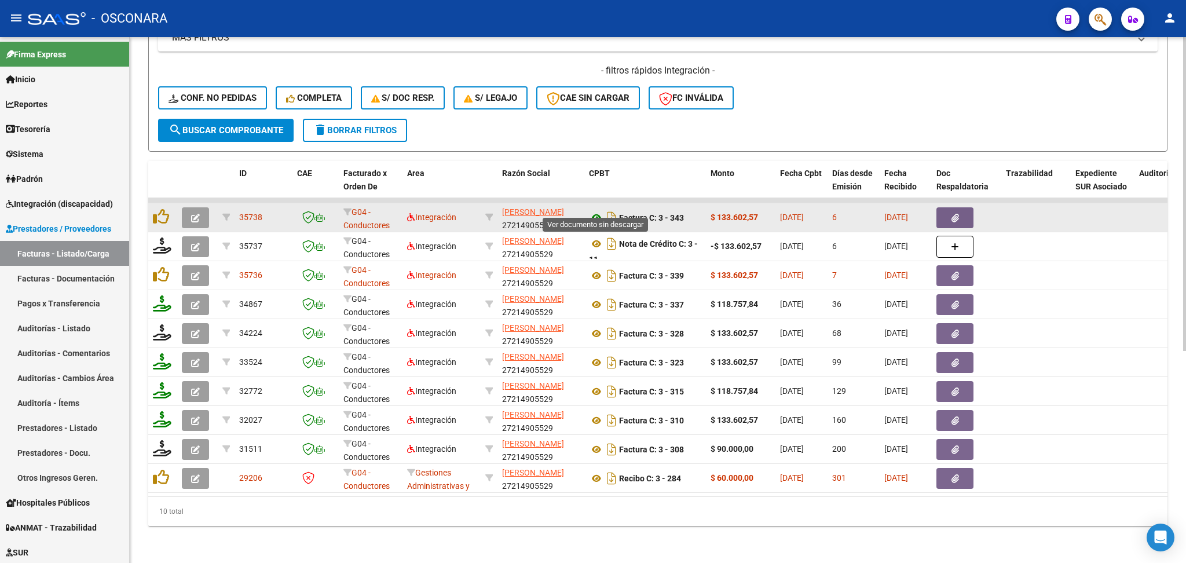
click at [595, 211] on icon at bounding box center [596, 218] width 15 height 14
click at [949, 207] on button "button" at bounding box center [954, 217] width 37 height 21
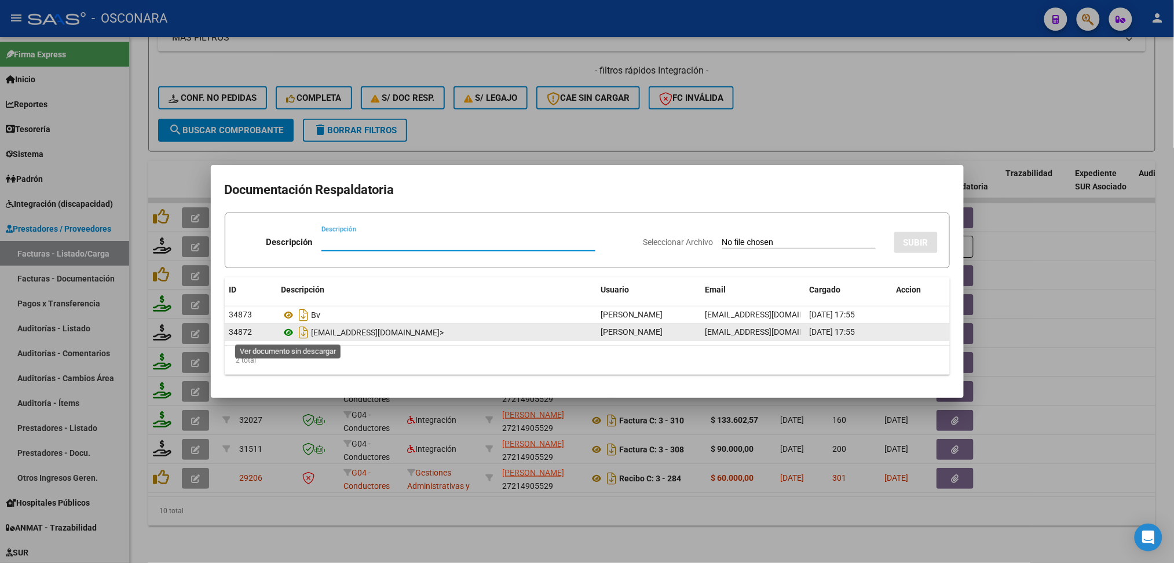
click at [288, 332] on icon at bounding box center [288, 332] width 15 height 14
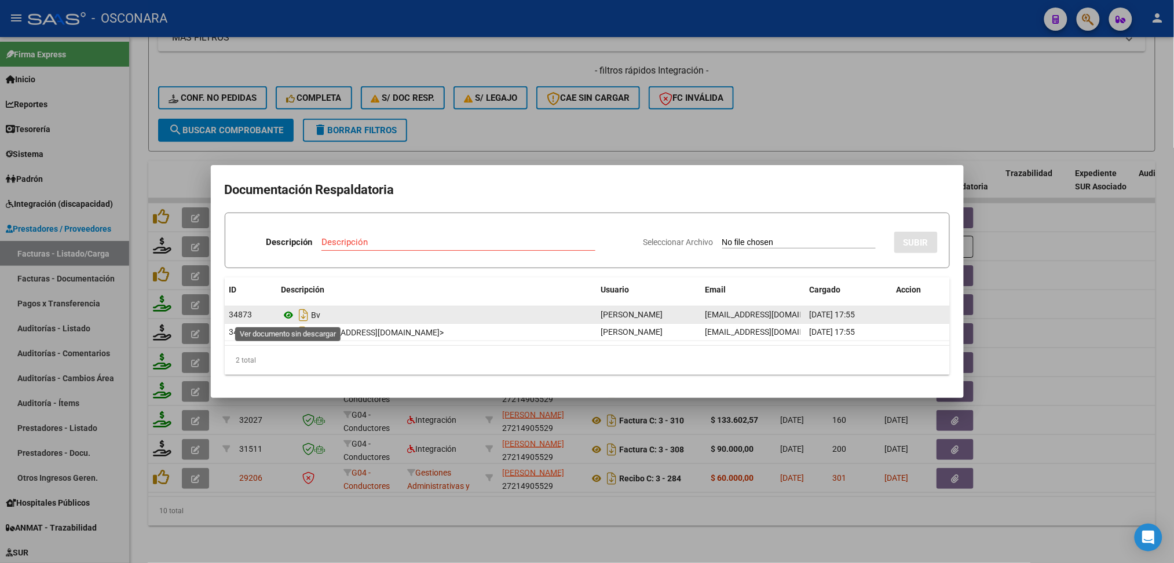
click at [288, 314] on icon at bounding box center [288, 315] width 15 height 14
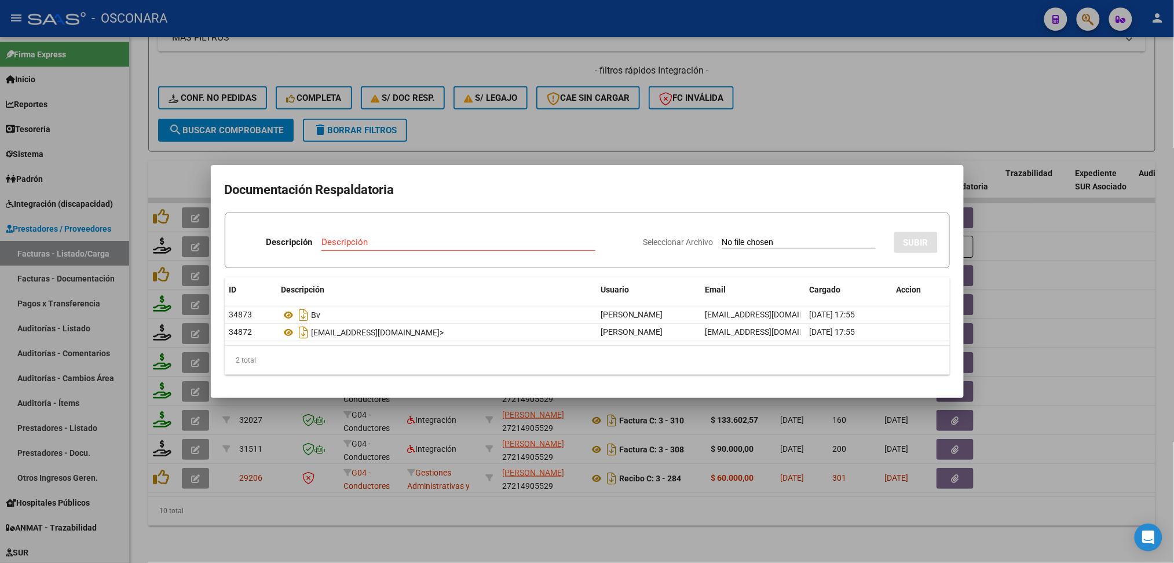
click at [543, 117] on div at bounding box center [587, 281] width 1174 height 563
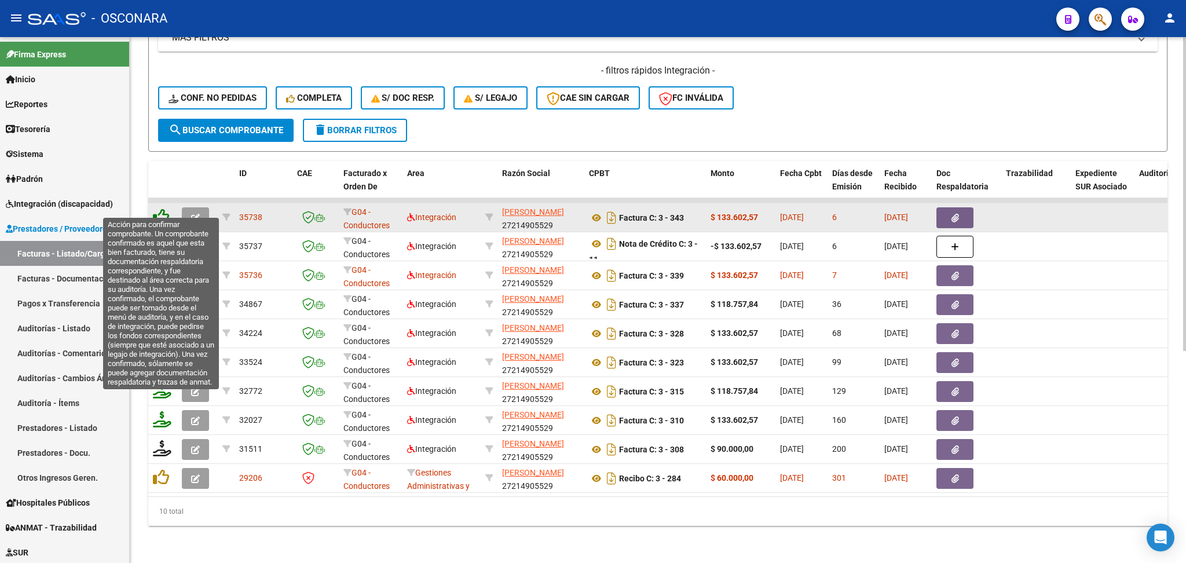
click at [162, 208] on icon at bounding box center [161, 216] width 16 height 16
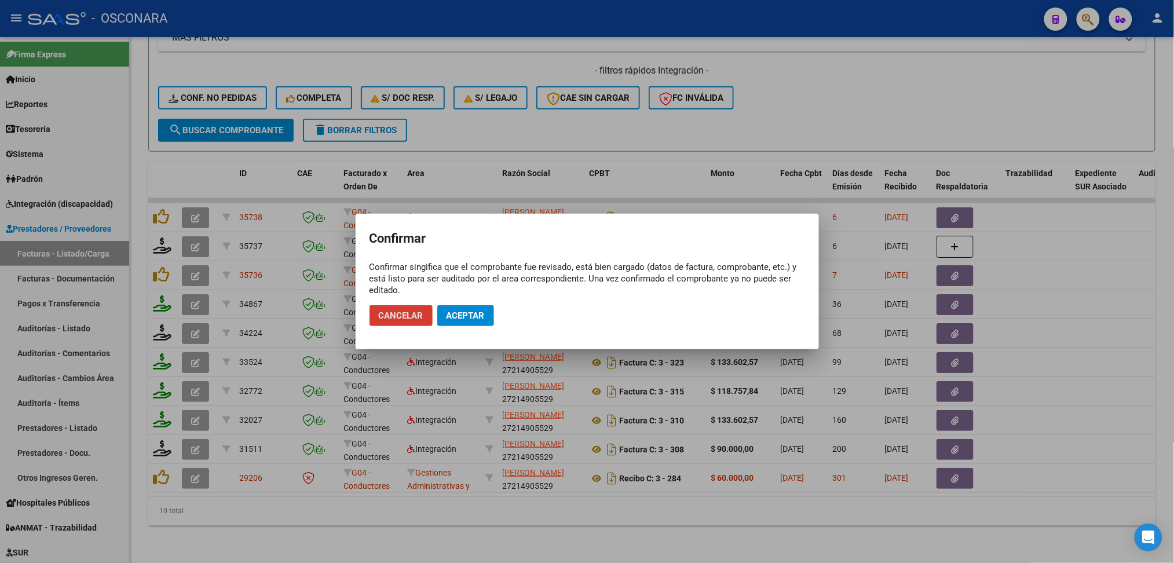
click at [443, 301] on mat-dialog-actions "Cancelar Aceptar" at bounding box center [586, 315] width 435 height 39
click at [449, 311] on span "Aceptar" at bounding box center [465, 315] width 38 height 10
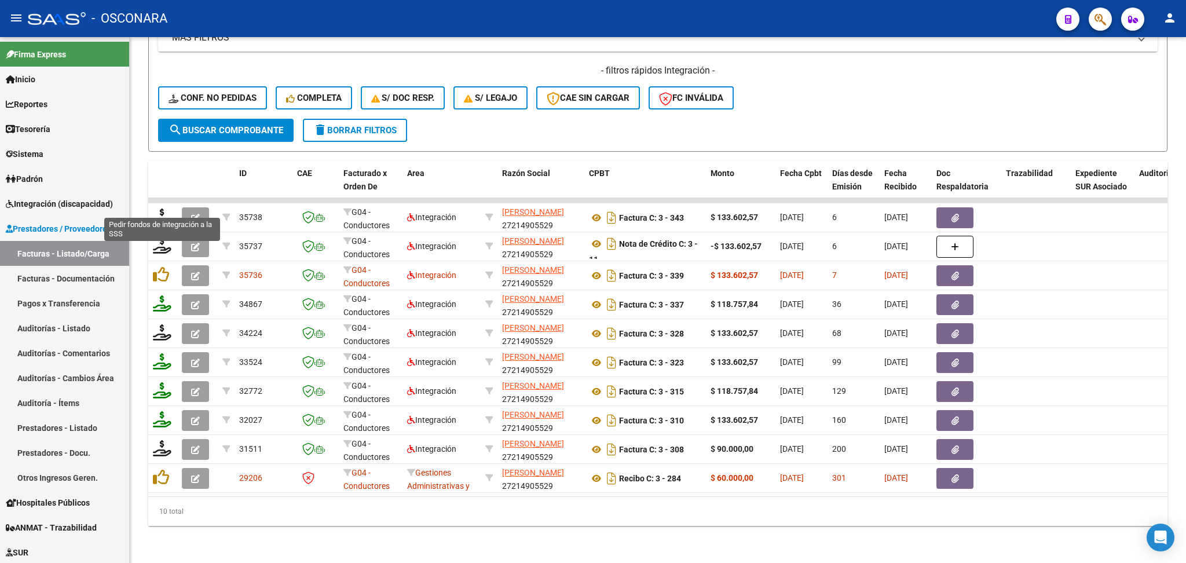
click at [160, 208] on icon at bounding box center [162, 216] width 19 height 16
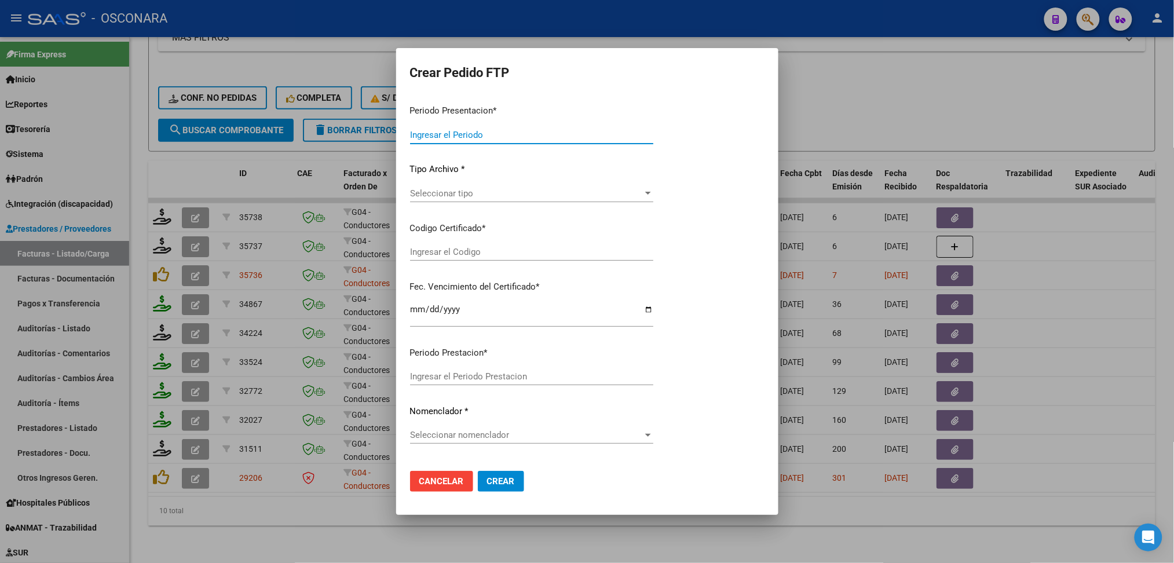
type input "202509"
type input "202507"
type input "$ 133.602,57"
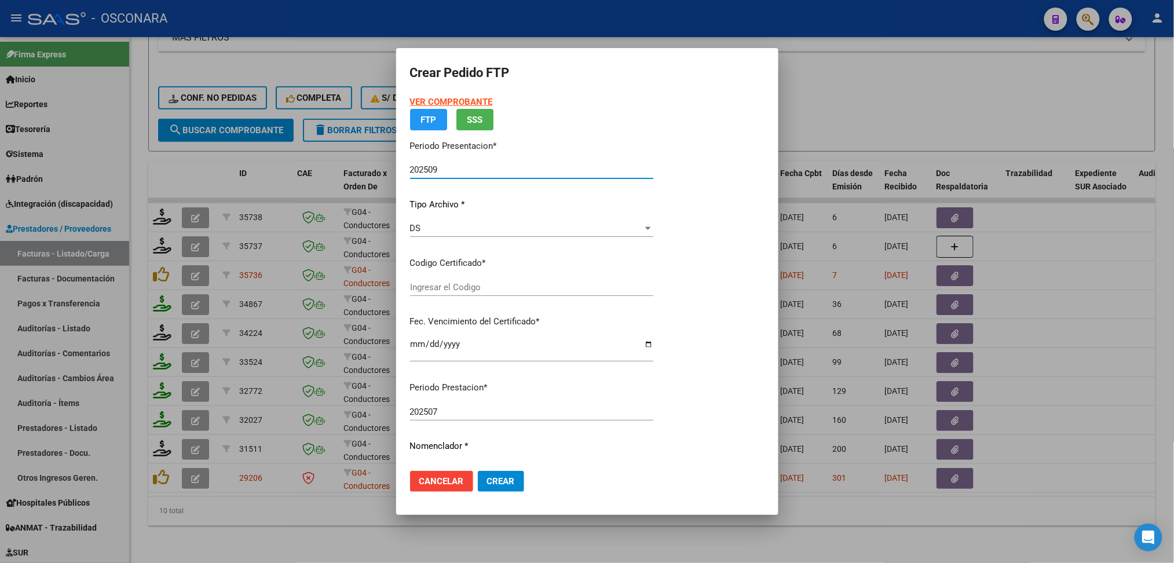
type input "ARG02000584619912024060320270603CHU-619"
type input "[DATE]"
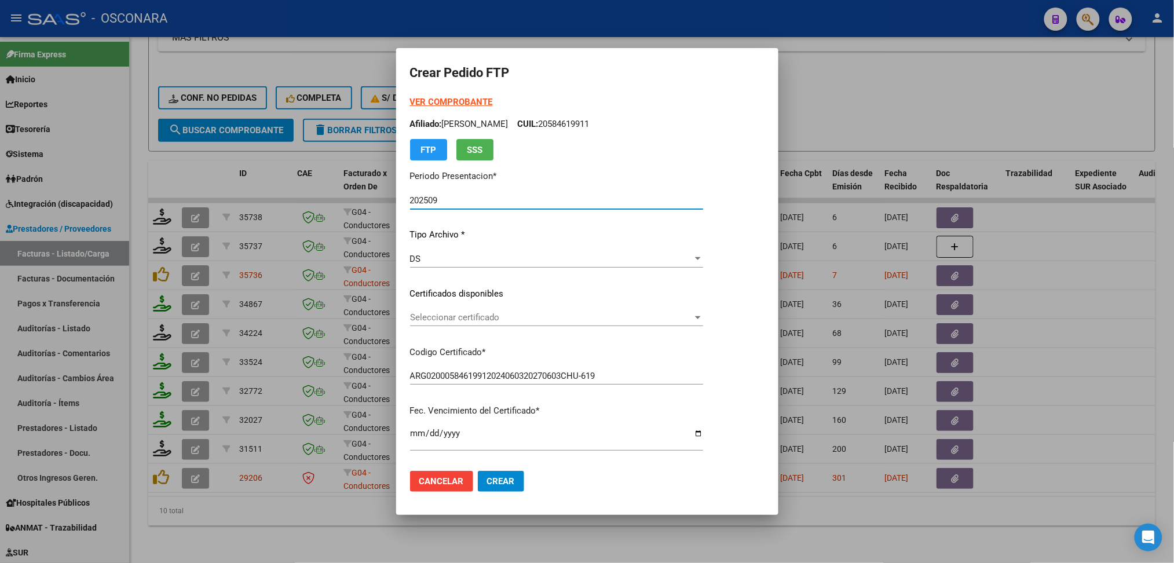
click at [452, 317] on span "Seleccionar certificado" at bounding box center [551, 317] width 283 height 10
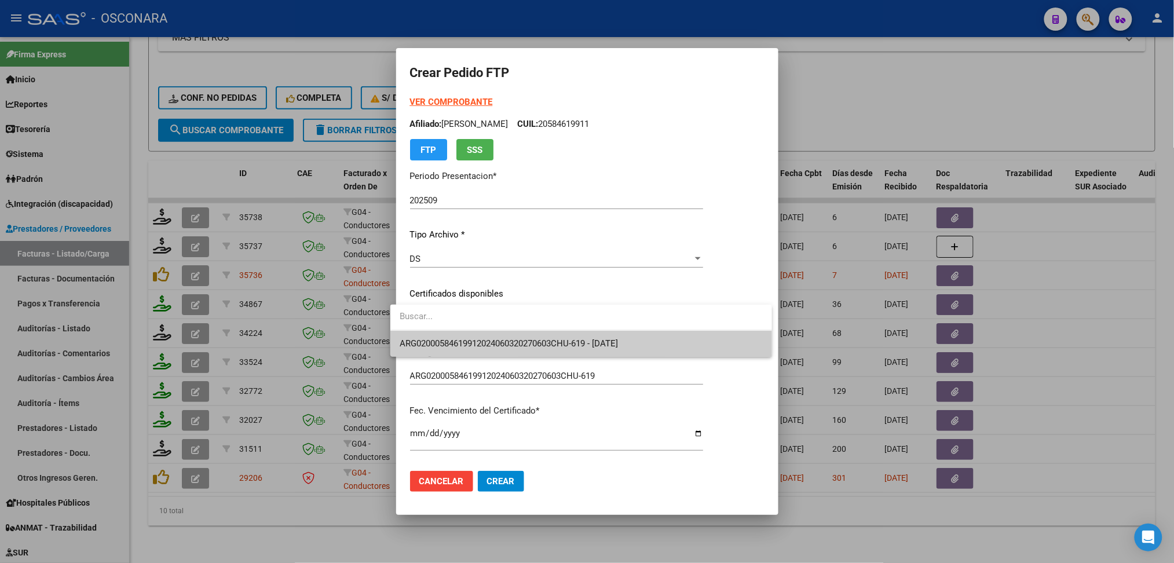
click at [453, 338] on span "ARG02000584619912024060320270603CHU-619 - [DATE]" at bounding box center [509, 343] width 218 height 10
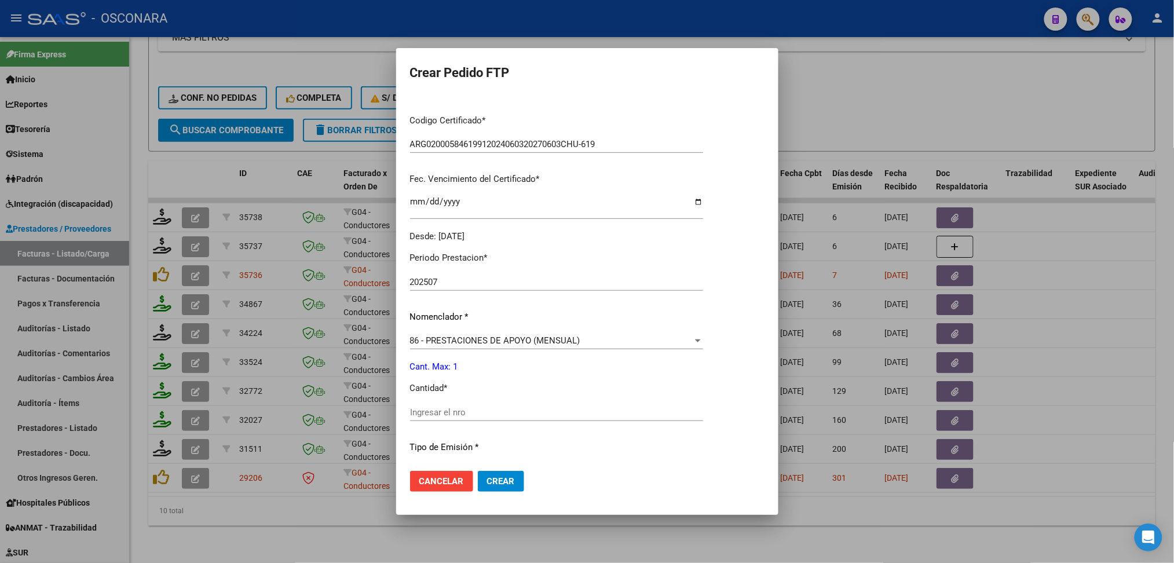
click at [446, 408] on input "Ingresar el nro" at bounding box center [556, 412] width 293 height 10
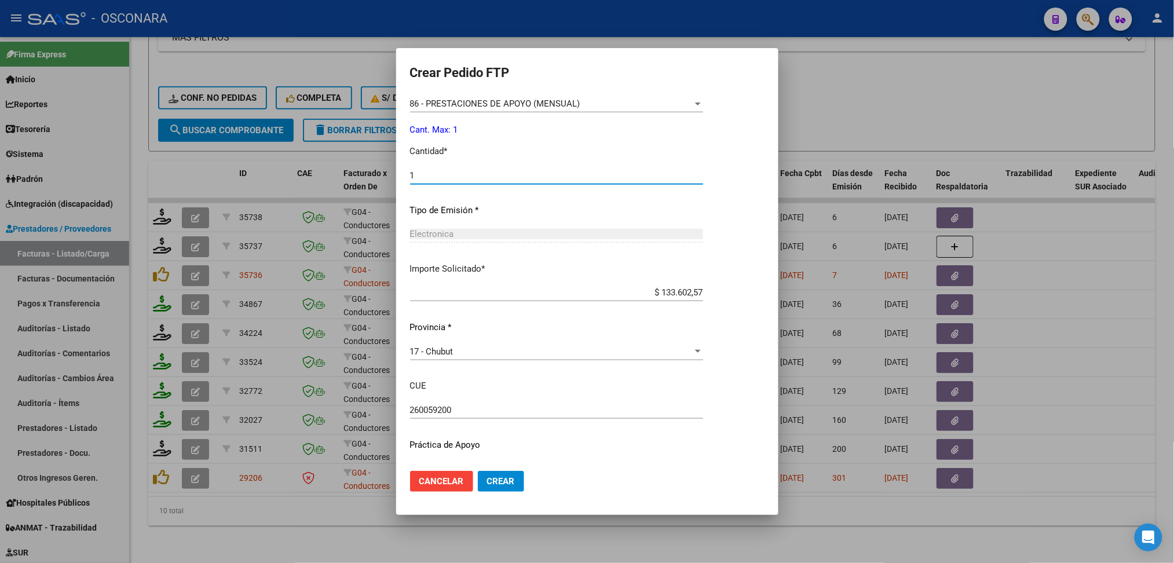
scroll to position [494, 0]
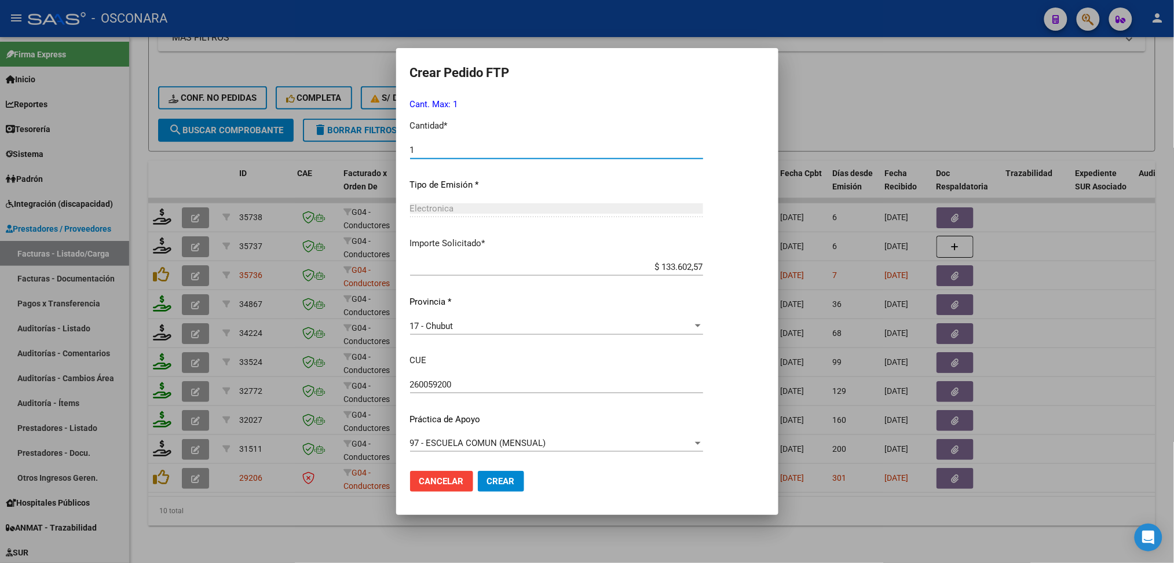
type input "1"
click at [493, 478] on span "Crear" at bounding box center [501, 481] width 28 height 10
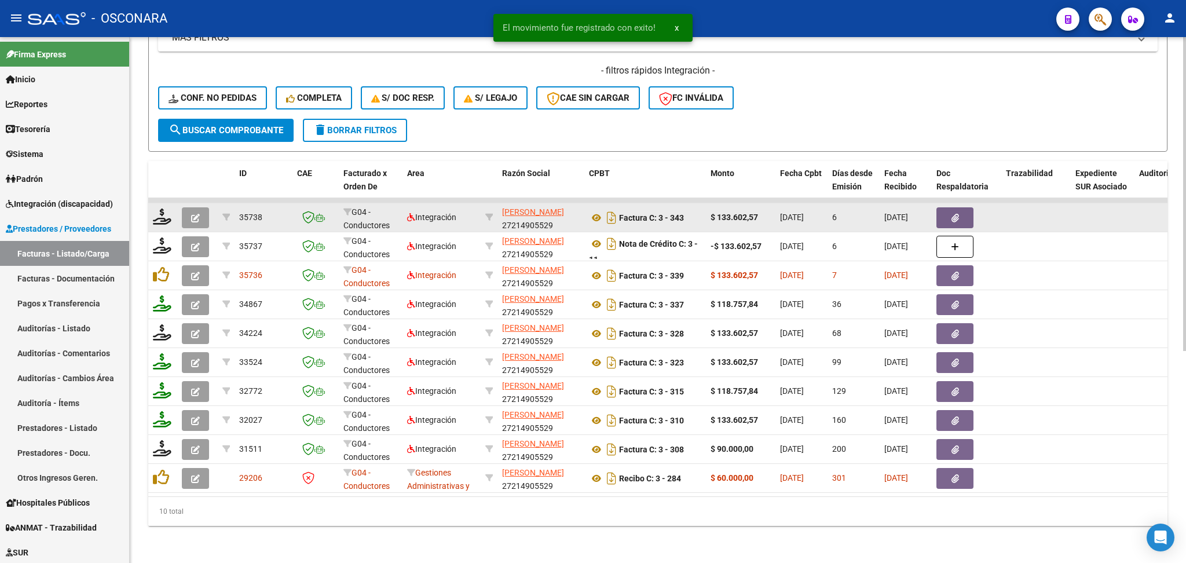
click at [196, 214] on icon "button" at bounding box center [195, 218] width 9 height 9
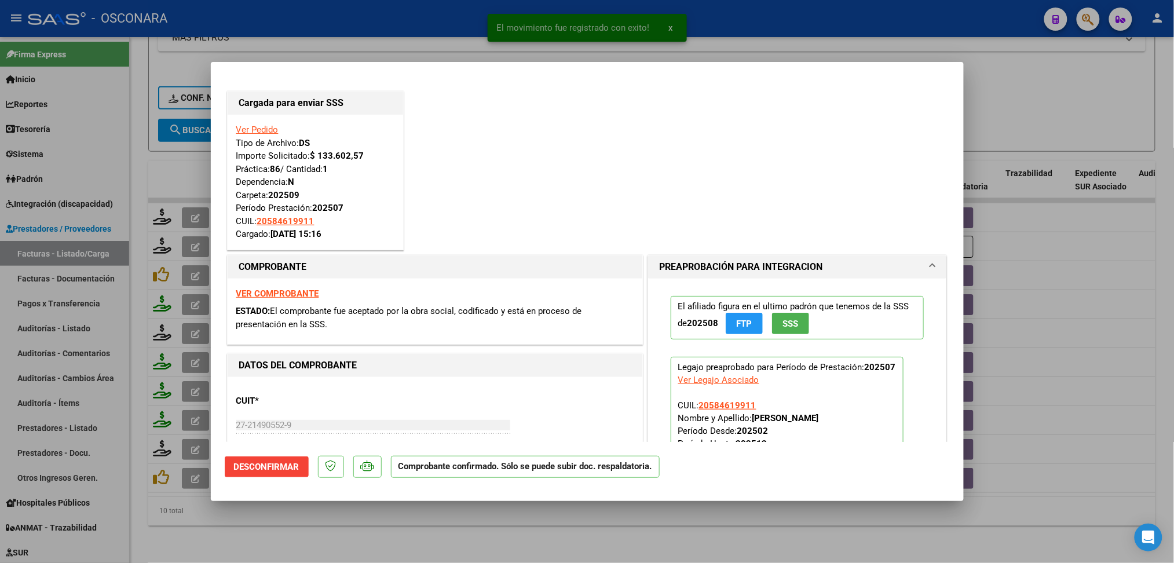
click at [301, 526] on div at bounding box center [587, 281] width 1174 height 563
type input "$ 0,00"
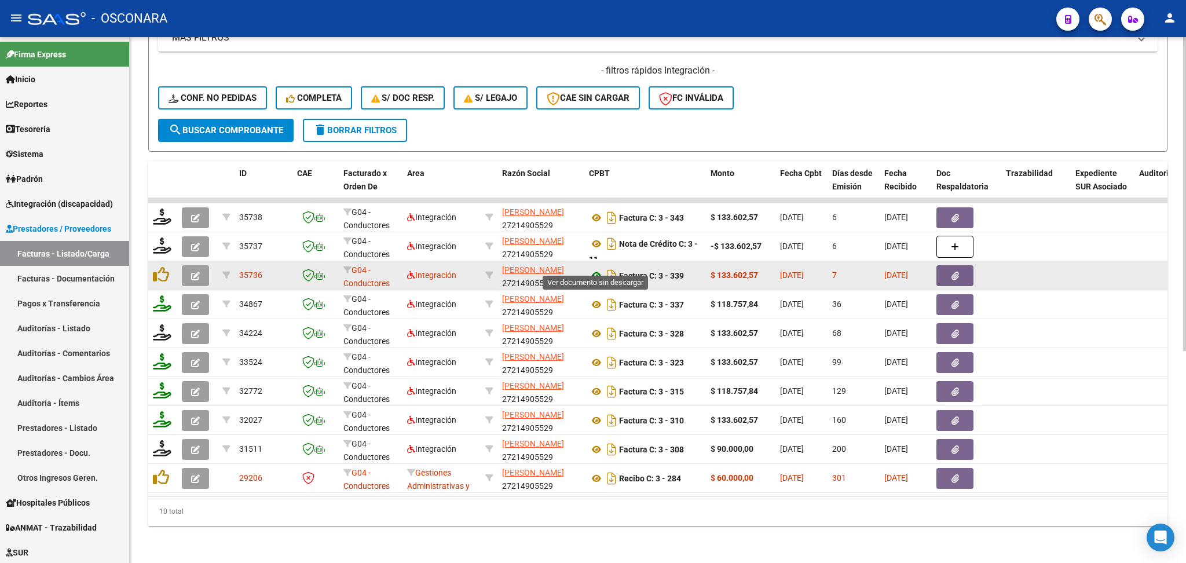
click at [597, 269] on icon at bounding box center [596, 276] width 15 height 14
click at [947, 265] on button "button" at bounding box center [954, 275] width 37 height 21
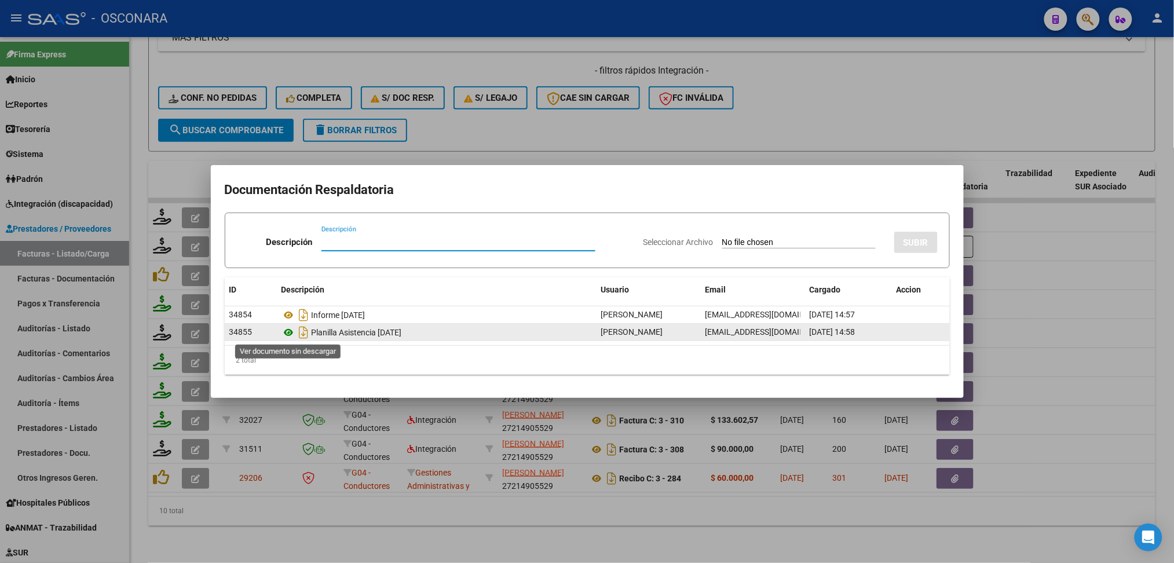
click at [288, 331] on icon at bounding box center [288, 332] width 15 height 14
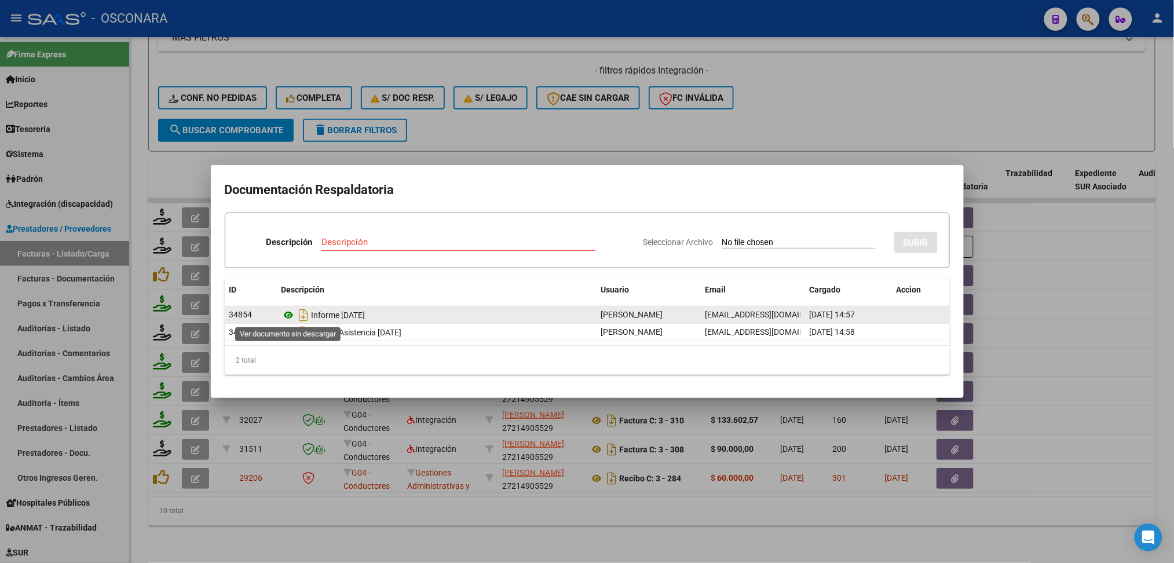
click at [290, 314] on icon at bounding box center [288, 315] width 15 height 14
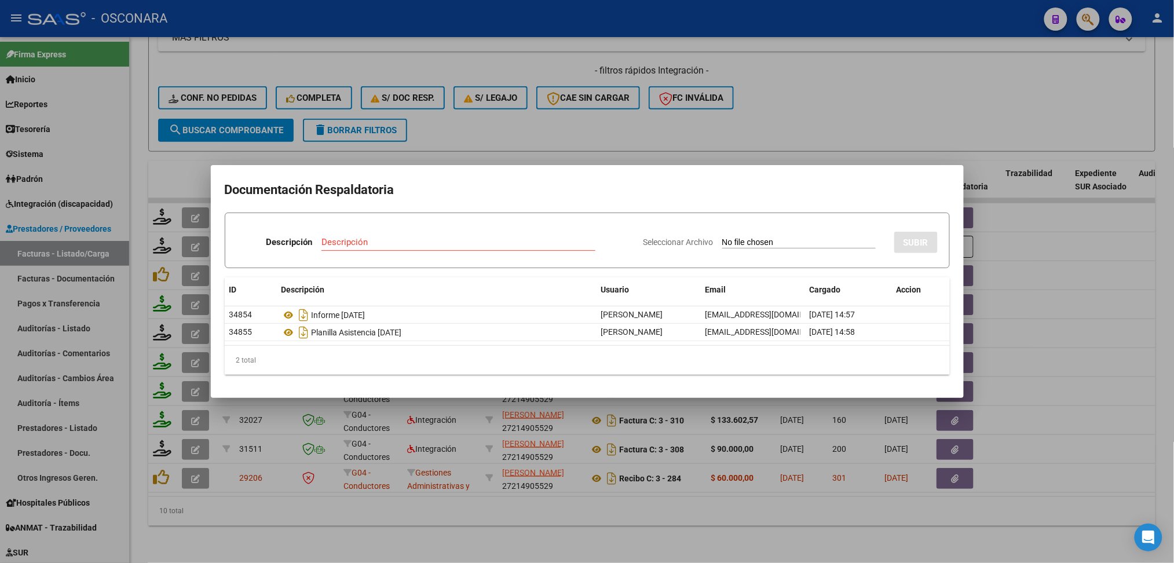
click at [444, 127] on div at bounding box center [587, 281] width 1174 height 563
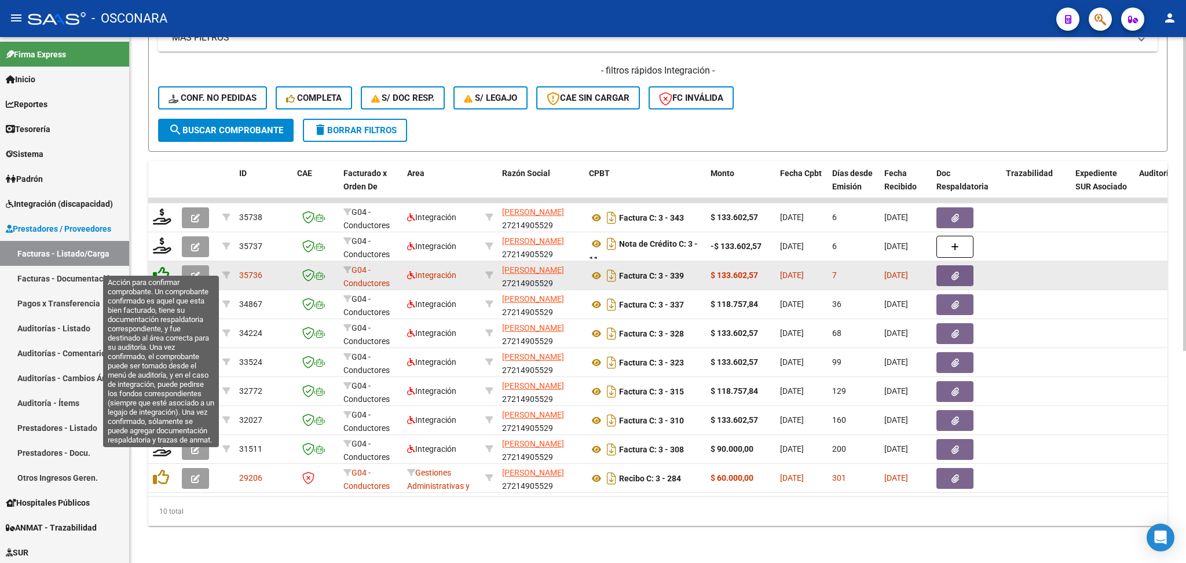
click at [157, 266] on icon at bounding box center [161, 274] width 16 height 16
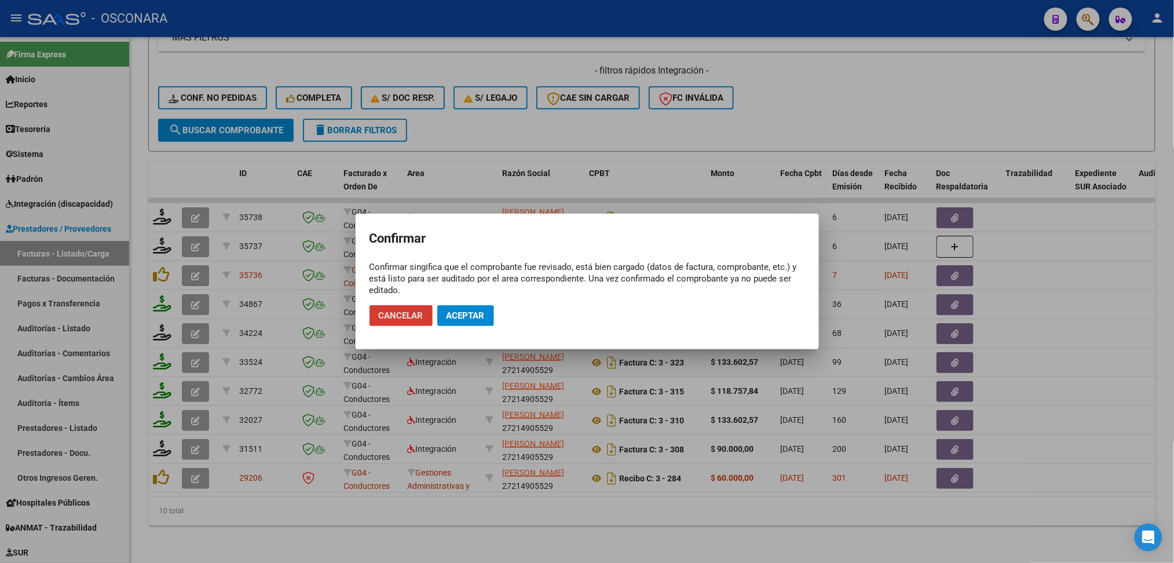
click at [445, 307] on button "Aceptar" at bounding box center [465, 315] width 57 height 21
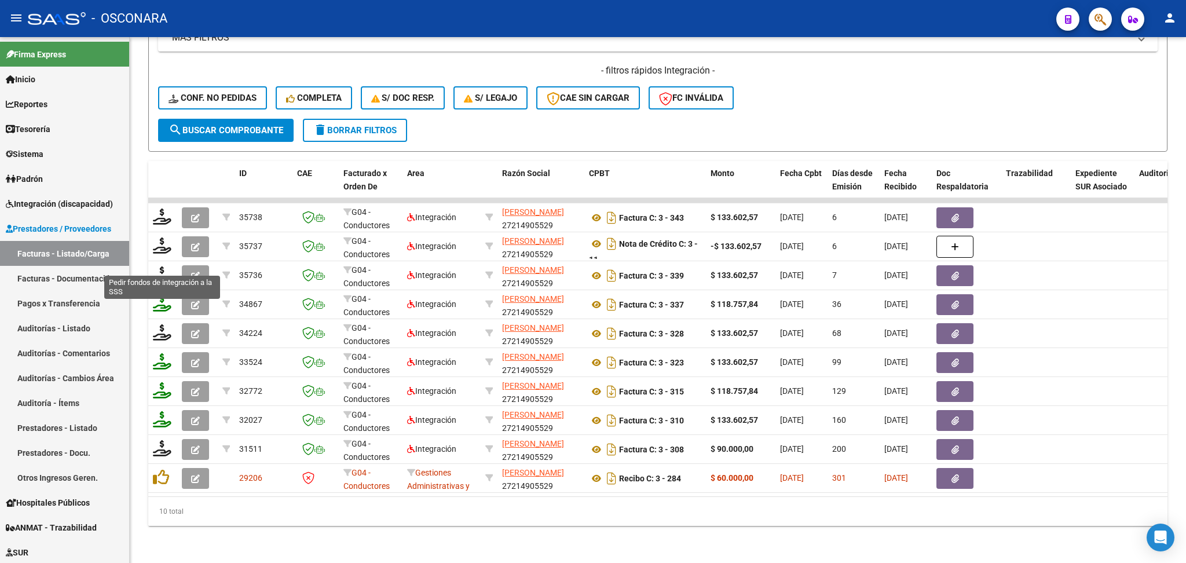
click at [163, 266] on icon at bounding box center [162, 274] width 19 height 16
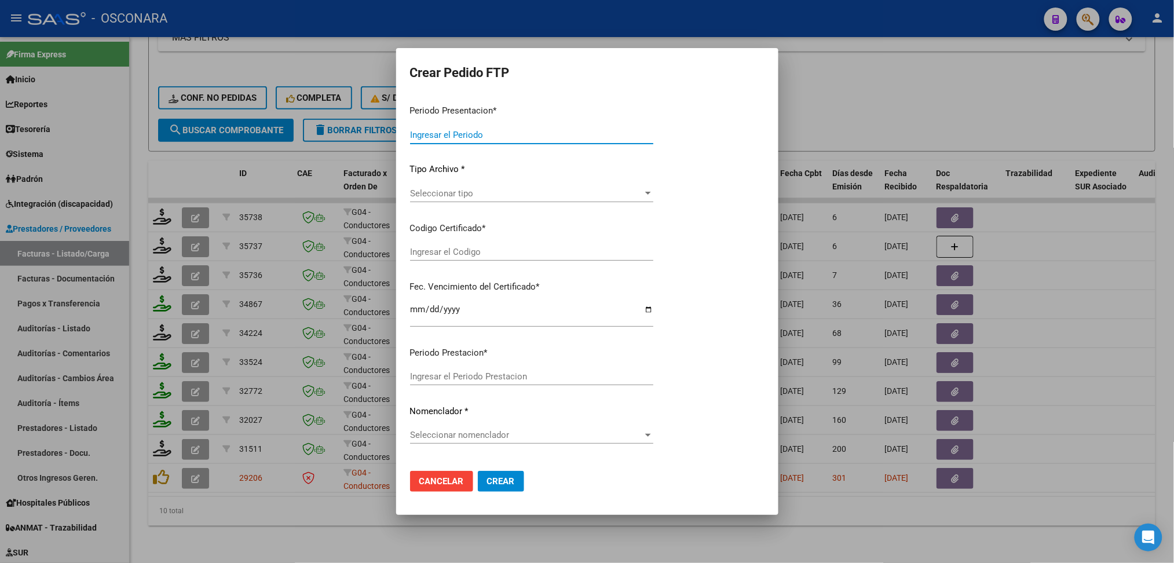
type input "202509"
type input "$ 133.602,57"
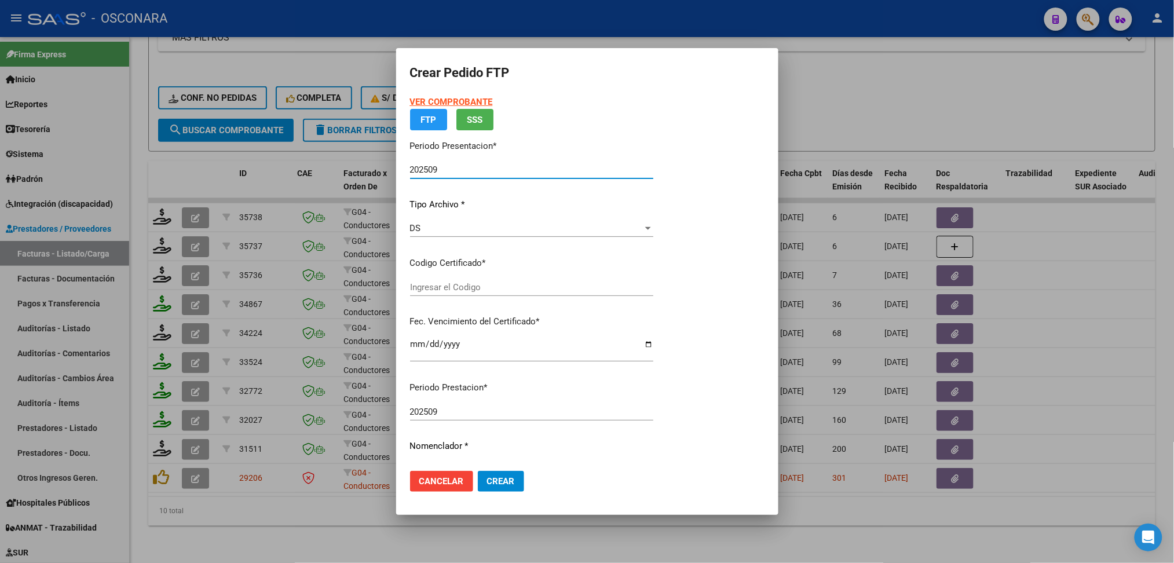
type input "ARG02000584619912024060320270603CHU-619"
type input "[DATE]"
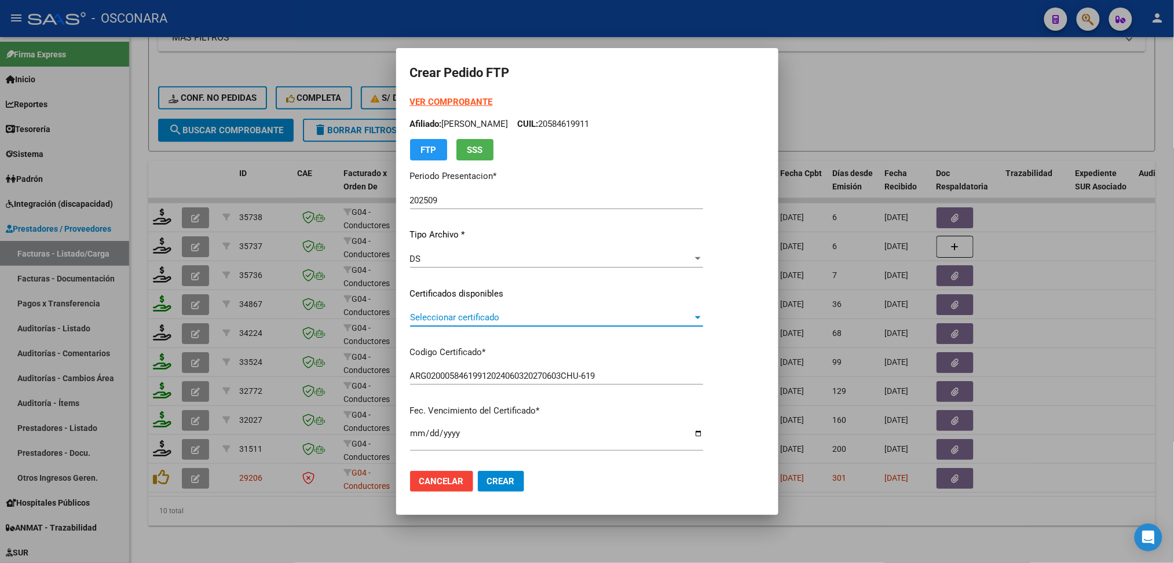
click at [431, 318] on span "Seleccionar certificado" at bounding box center [551, 317] width 283 height 10
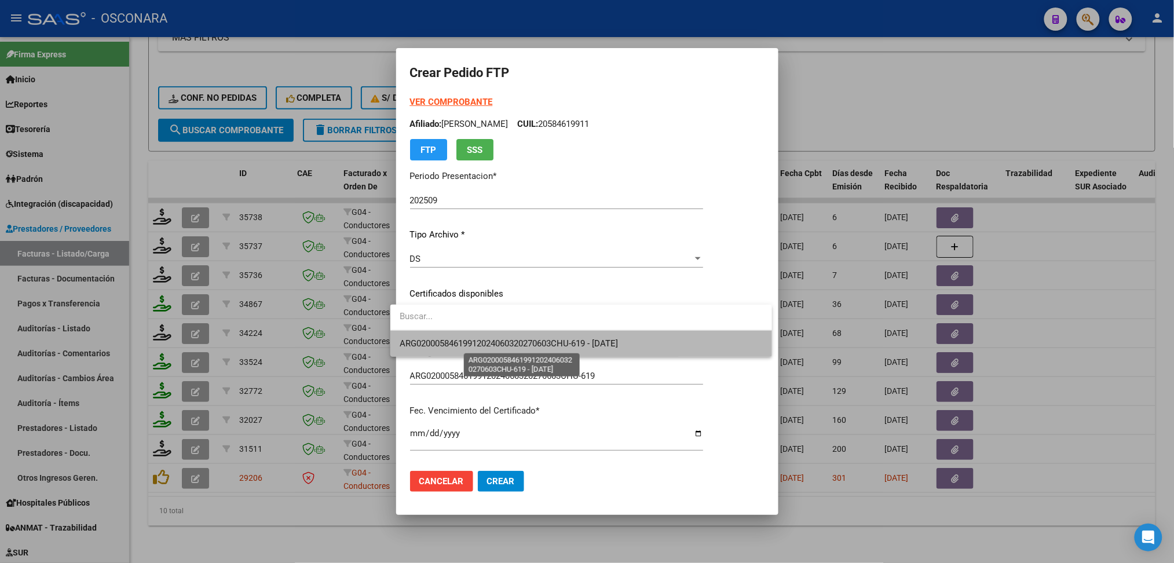
click at [431, 343] on span "ARG02000584619912024060320270603CHU-619 - [DATE]" at bounding box center [509, 343] width 218 height 10
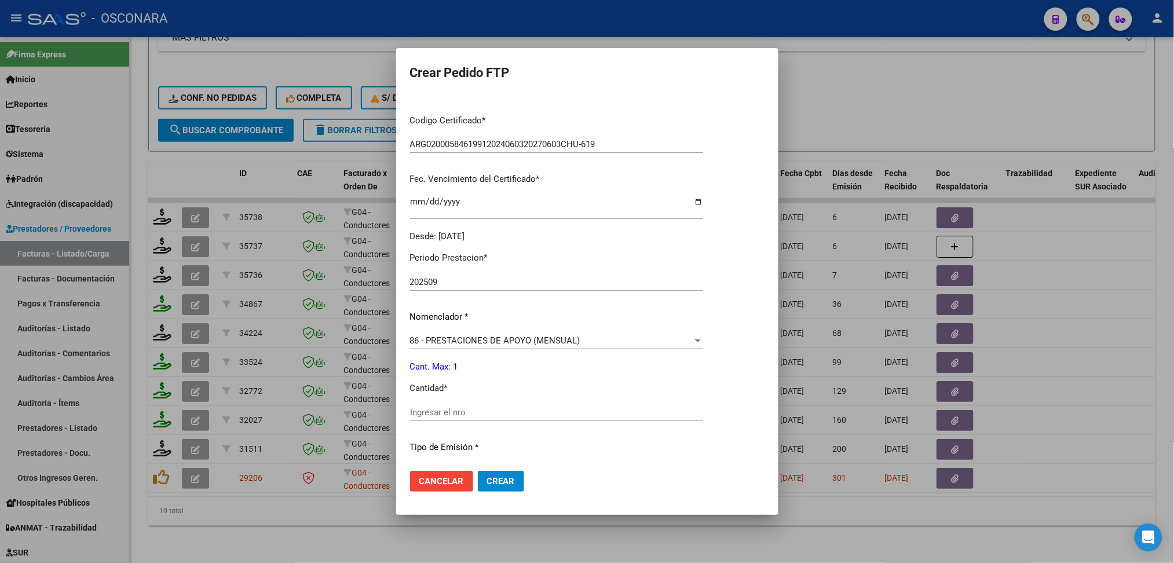
scroll to position [309, 0]
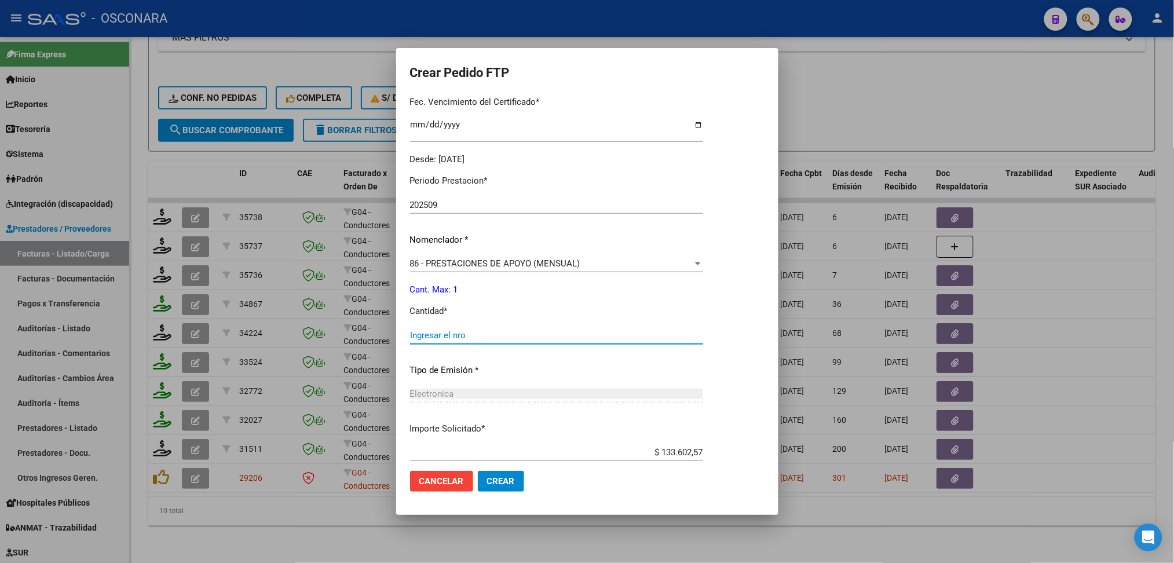
click at [431, 335] on input "Ingresar el nro" at bounding box center [556, 335] width 293 height 10
type input "1"
click at [491, 477] on span "Crear" at bounding box center [501, 481] width 28 height 10
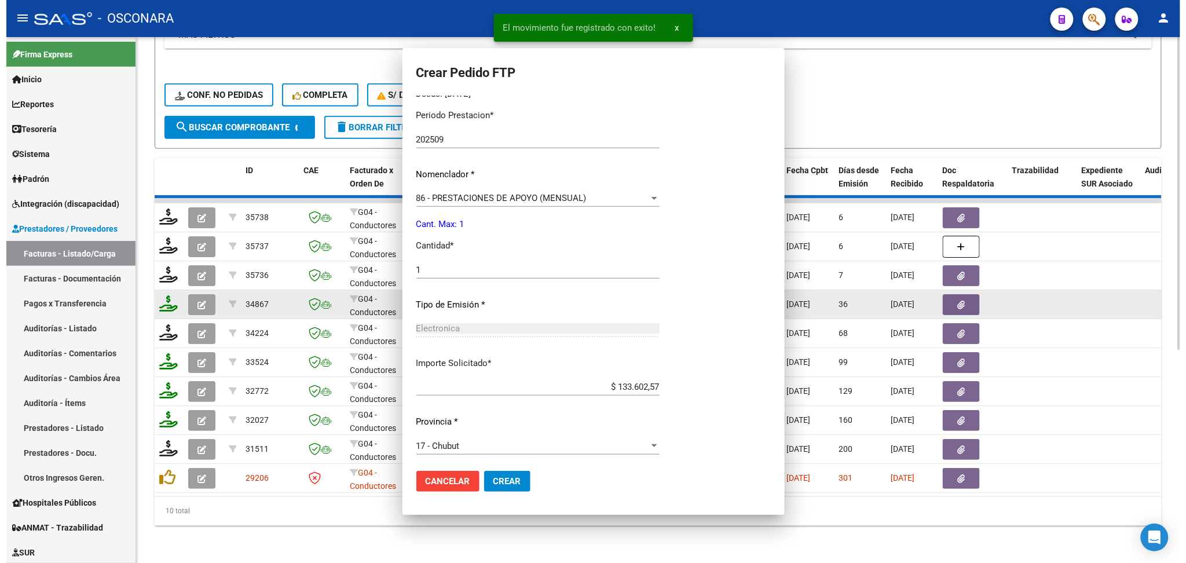
scroll to position [0, 0]
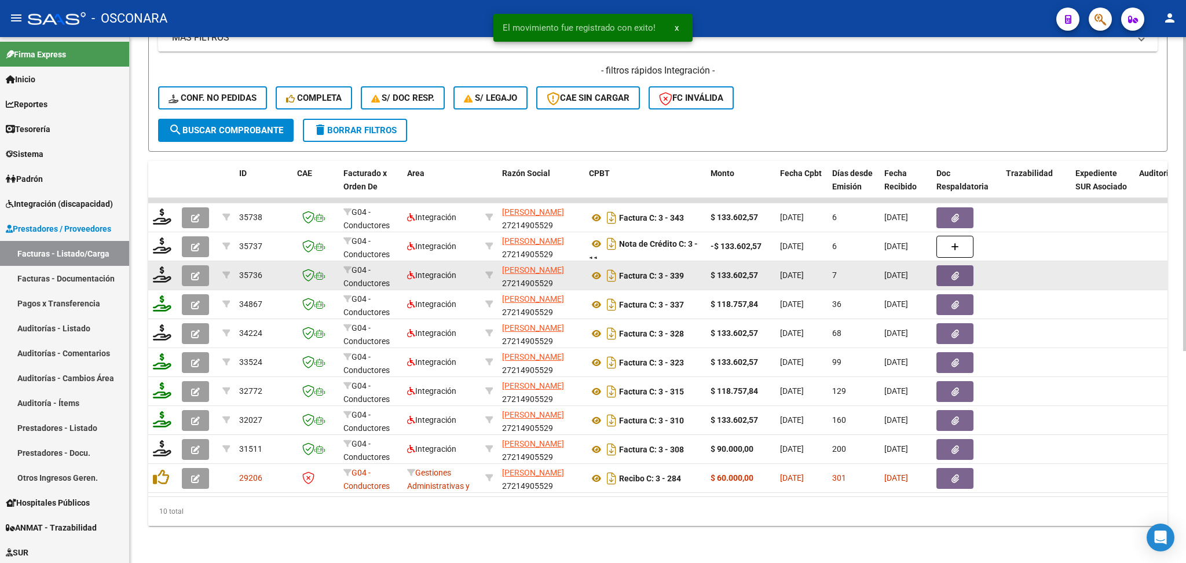
click at [191, 272] on icon "button" at bounding box center [195, 276] width 9 height 9
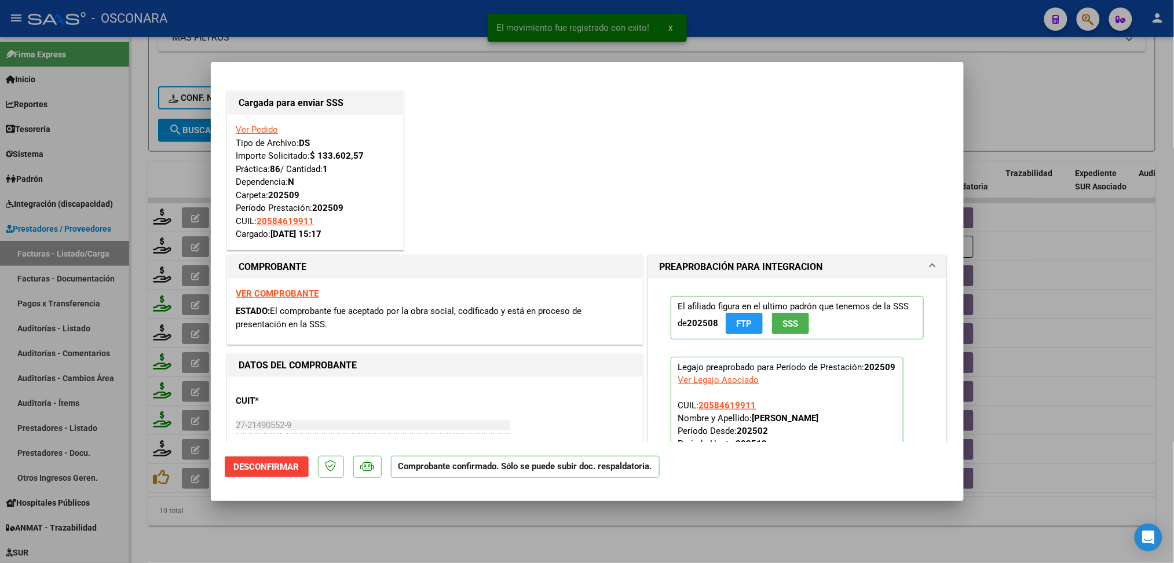
click at [297, 524] on div at bounding box center [587, 281] width 1174 height 563
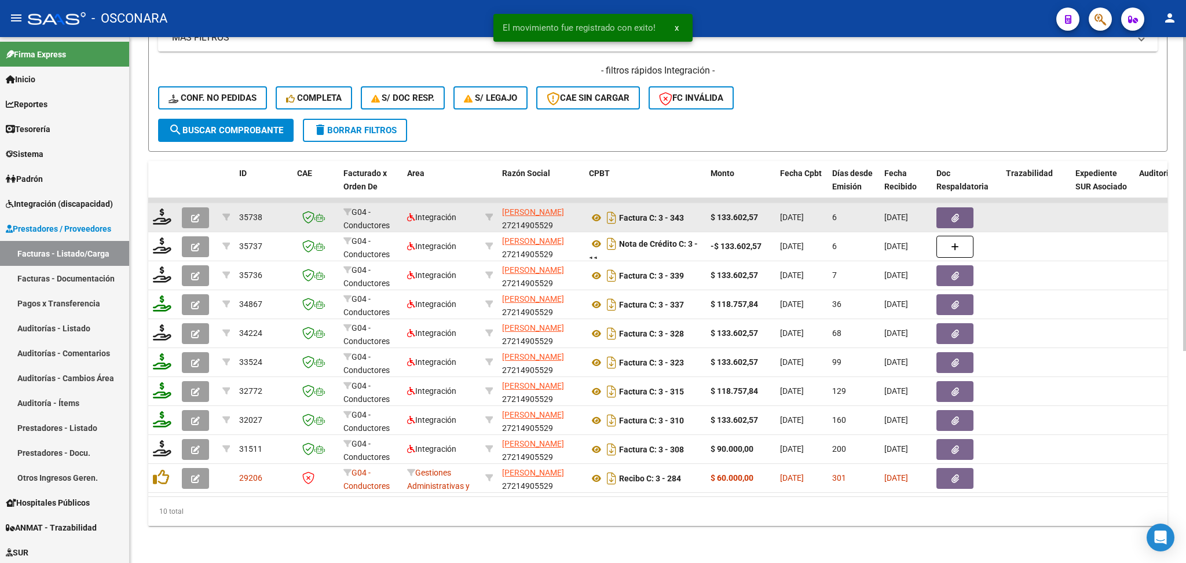
click at [196, 214] on icon "button" at bounding box center [195, 218] width 9 height 9
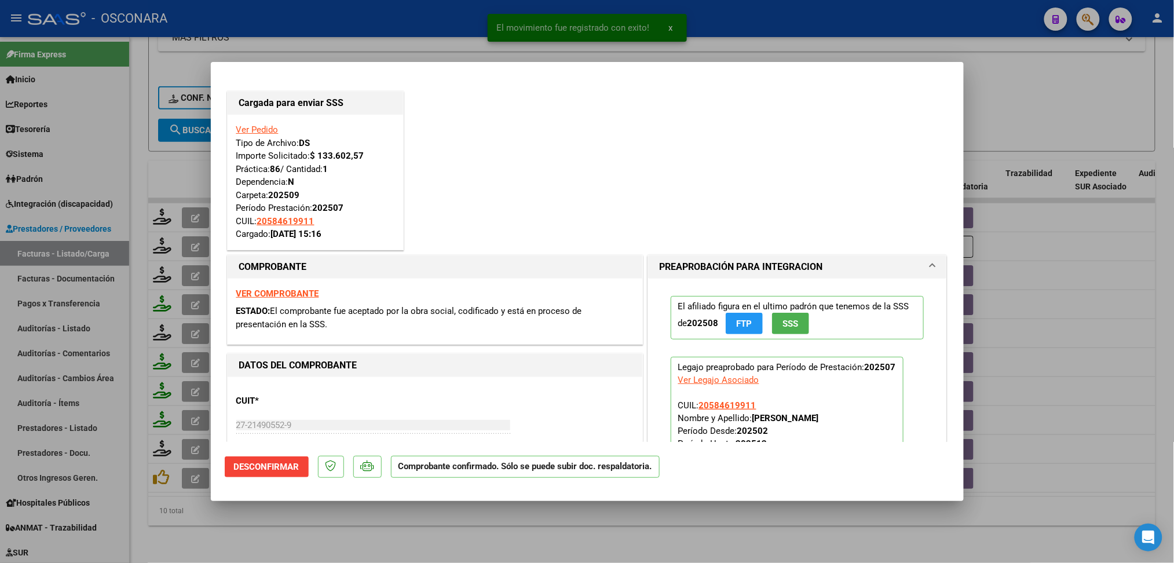
click at [346, 533] on div at bounding box center [587, 281] width 1174 height 563
type input "$ 0,00"
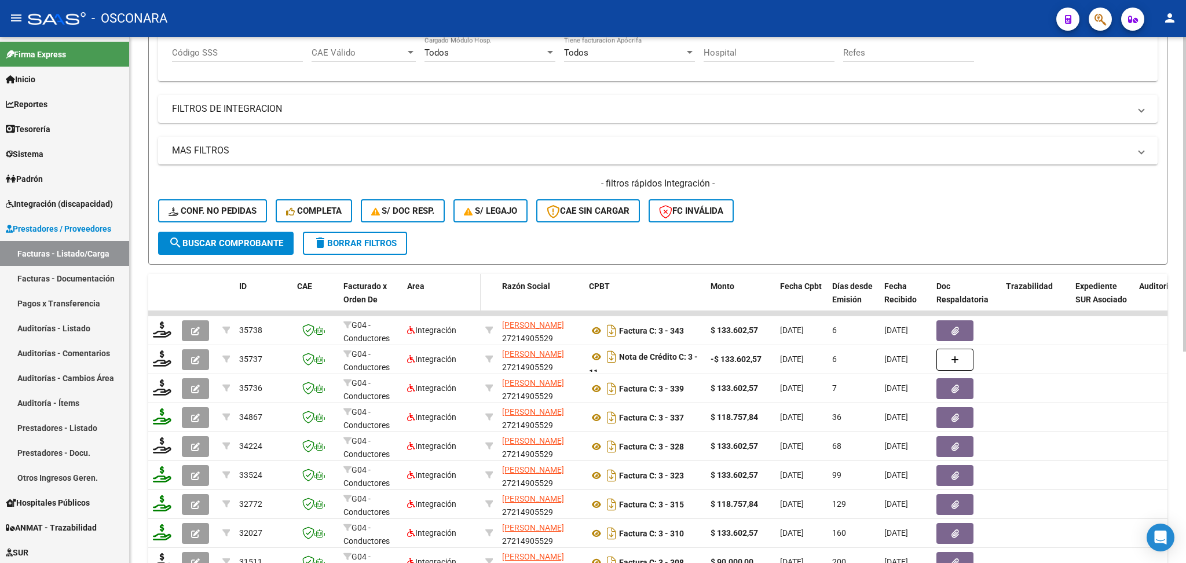
scroll to position [46, 0]
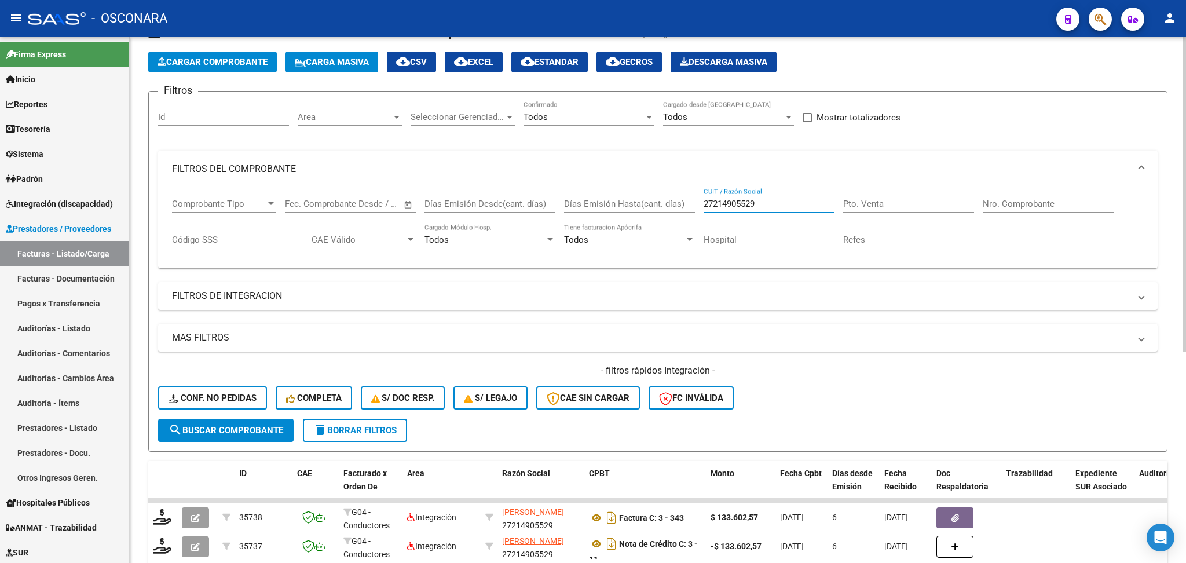
click at [626, 193] on div "Comprobante Tipo Comprobante Tipo Fecha inicio – Fecha fin Fec. Comprobante Des…" at bounding box center [658, 224] width 972 height 72
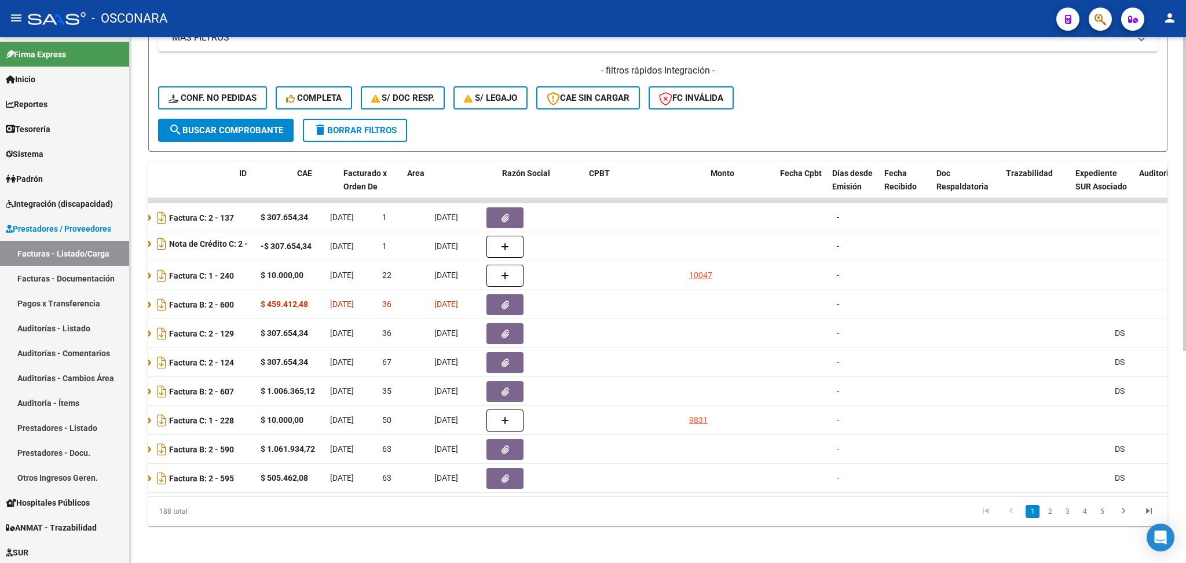
scroll to position [0, 0]
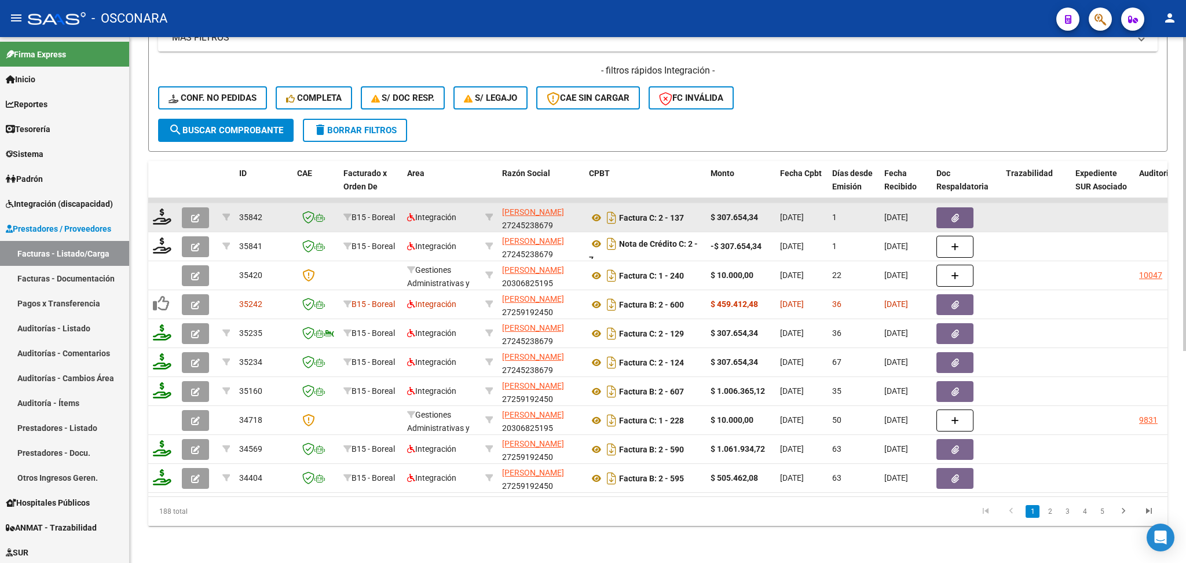
type input "perez"
click at [197, 214] on icon "button" at bounding box center [195, 218] width 9 height 9
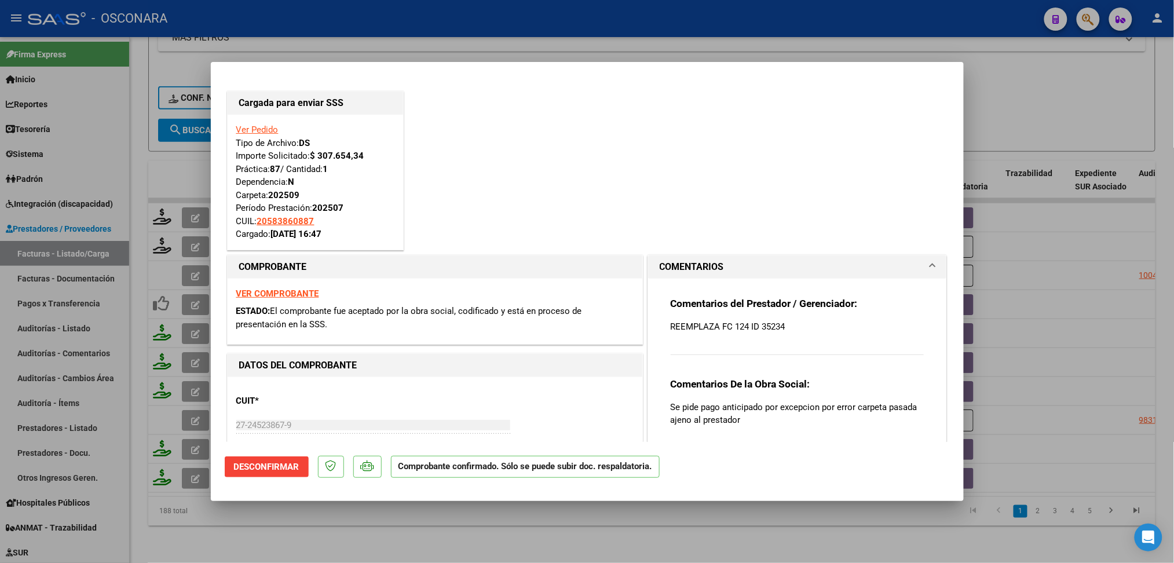
click at [357, 534] on div at bounding box center [587, 281] width 1174 height 563
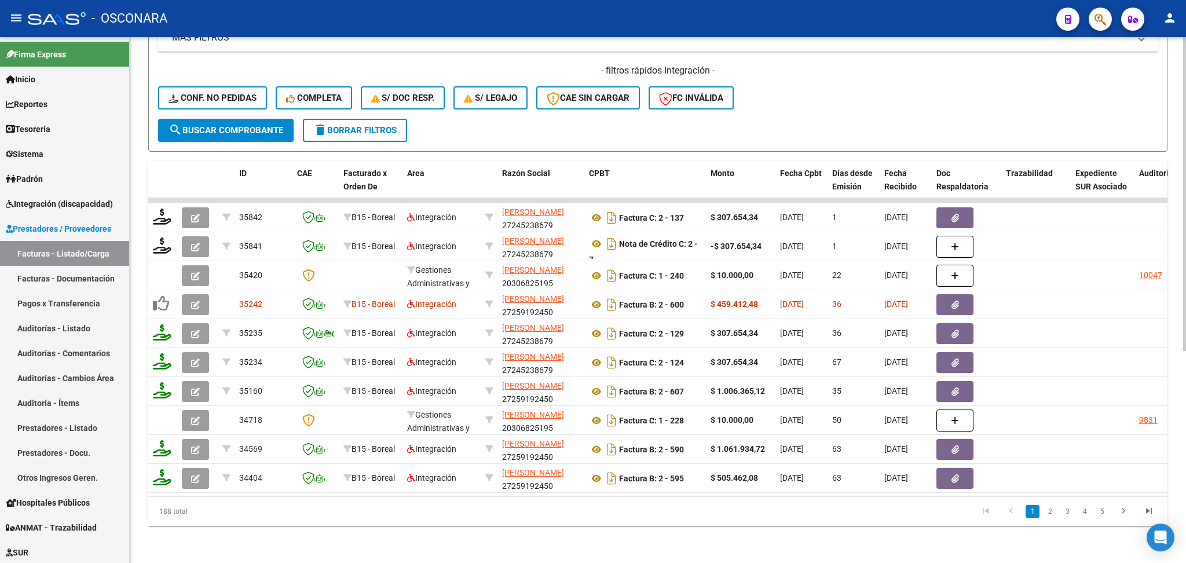
click at [776, 75] on div "- filtros rápidos Integración - Conf. no pedidas Completa S/ Doc Resp. S/ legaj…" at bounding box center [657, 91] width 999 height 54
drag, startPoint x: 85, startPoint y: 208, endPoint x: 81, endPoint y: 220, distance: 12.6
click at [85, 208] on span "Integración (discapacidad)" at bounding box center [59, 203] width 107 height 13
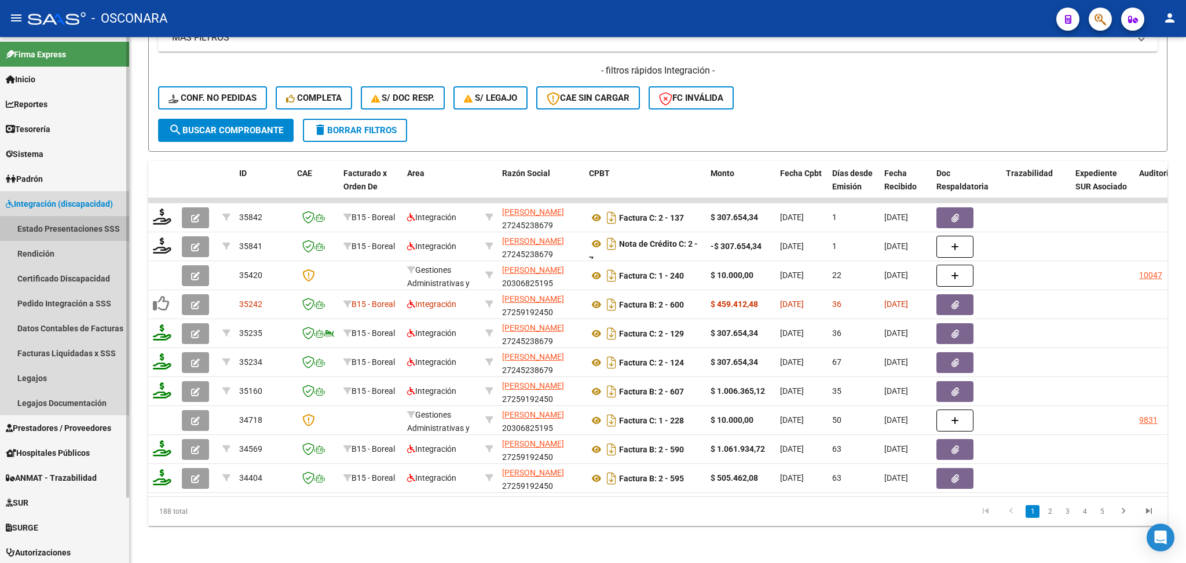
click at [80, 227] on link "Estado Presentaciones SSS" at bounding box center [64, 228] width 129 height 25
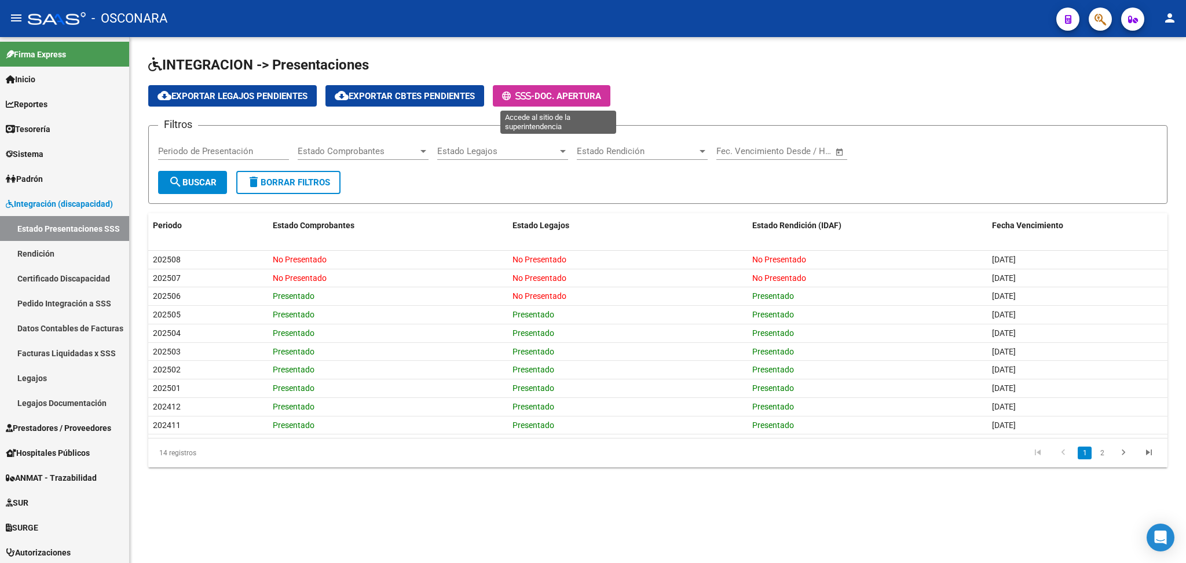
click at [544, 102] on button "- Doc. Apertura" at bounding box center [552, 95] width 118 height 21
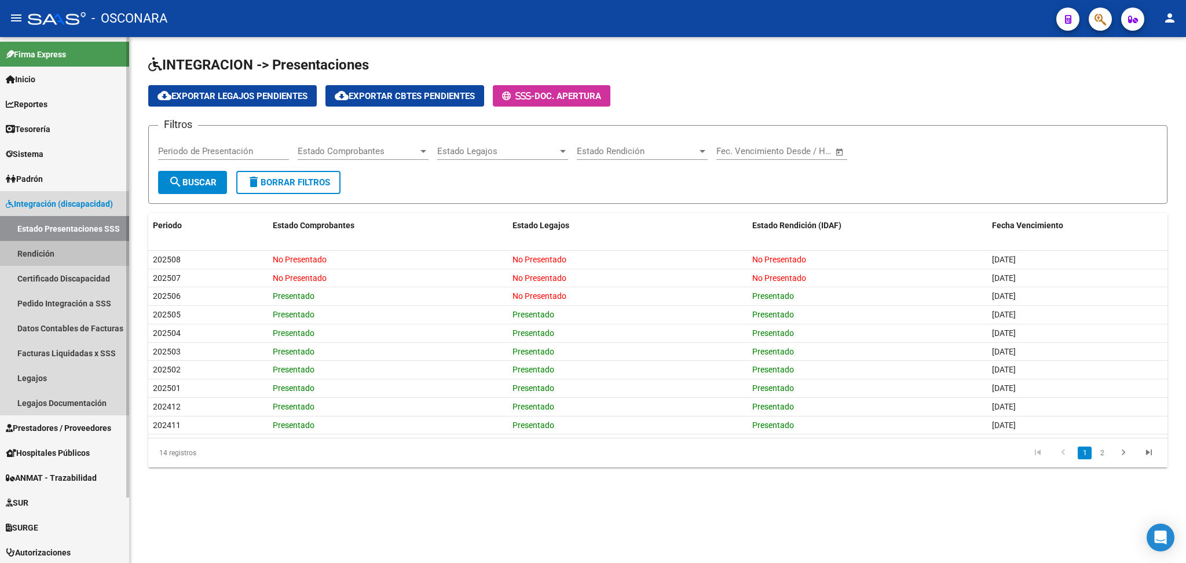
click at [50, 254] on link "Rendición" at bounding box center [64, 253] width 129 height 25
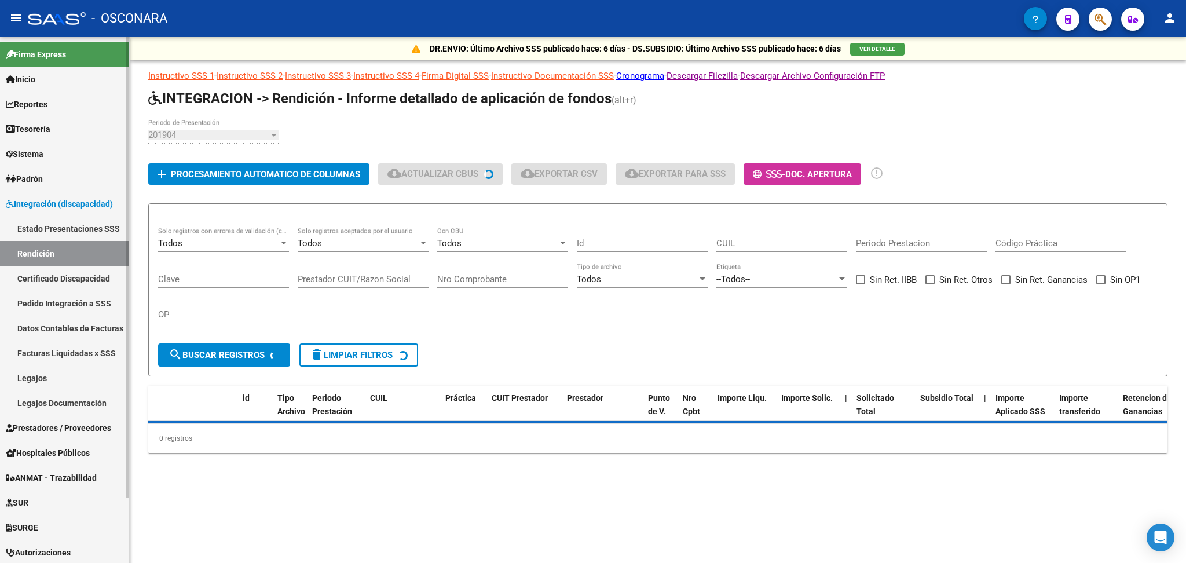
click at [59, 226] on link "Estado Presentaciones SSS" at bounding box center [64, 228] width 129 height 25
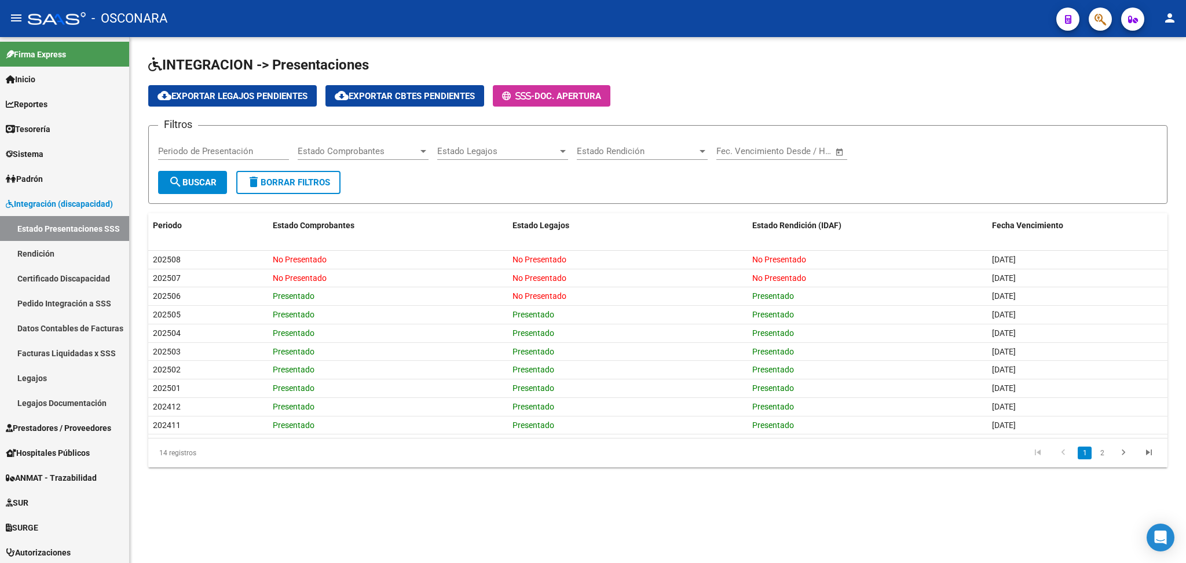
click at [695, 505] on mat-sidenav-content "INTEGRACION -> Presentaciones cloud_download Exportar Legajos Pendientes cloud_…" at bounding box center [658, 300] width 1056 height 526
click at [851, 94] on div "cloud_download Exportar Legajos Pendientes cloud_download Exportar Cbtes Pendie…" at bounding box center [657, 95] width 1019 height 21
